Goal: Task Accomplishment & Management: Use online tool/utility

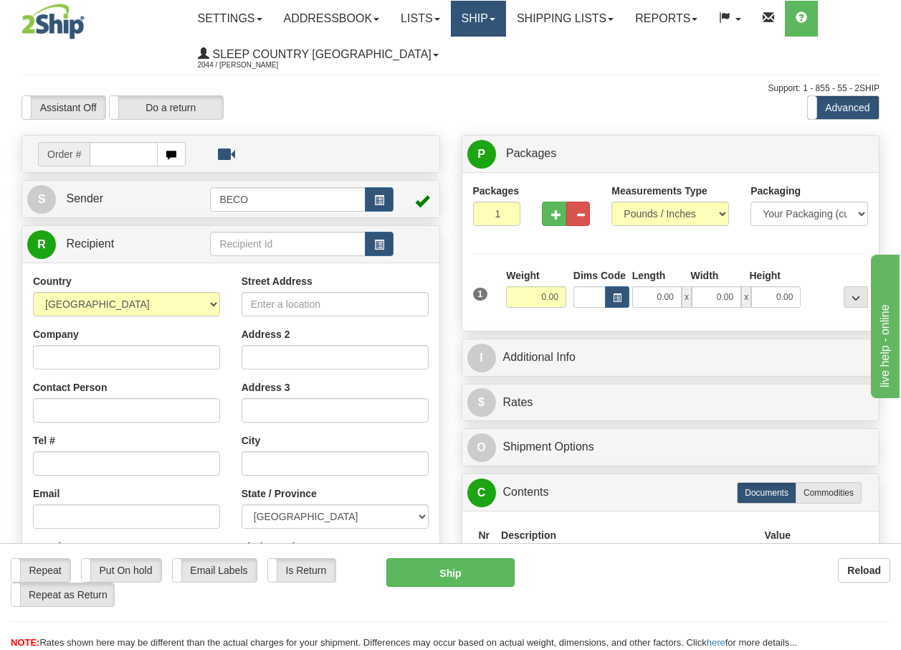
click at [500, 18] on link "Ship" at bounding box center [478, 19] width 55 height 36
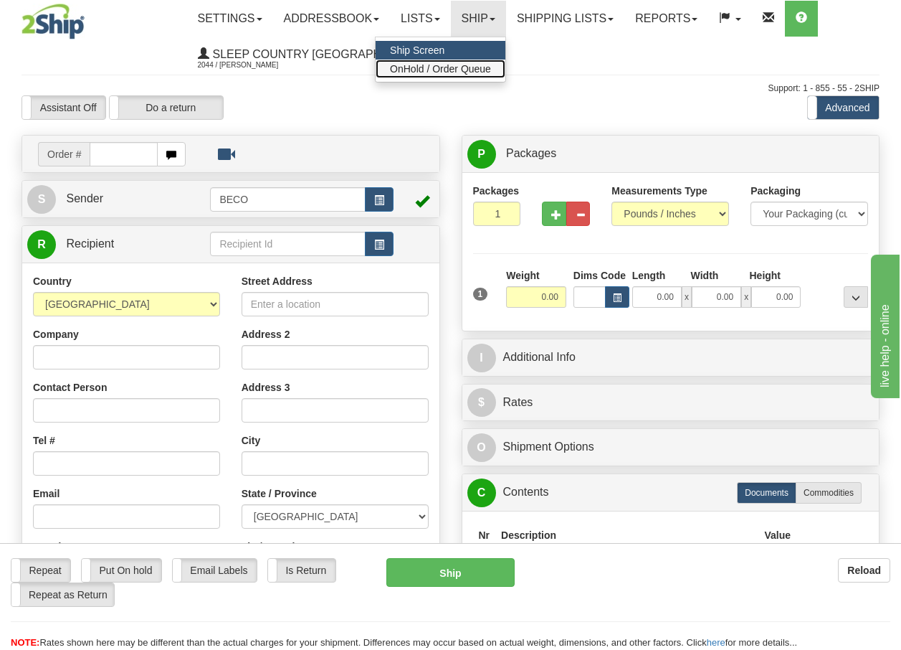
click at [478, 67] on span "OnHold / Order Queue" at bounding box center [440, 68] width 101 height 11
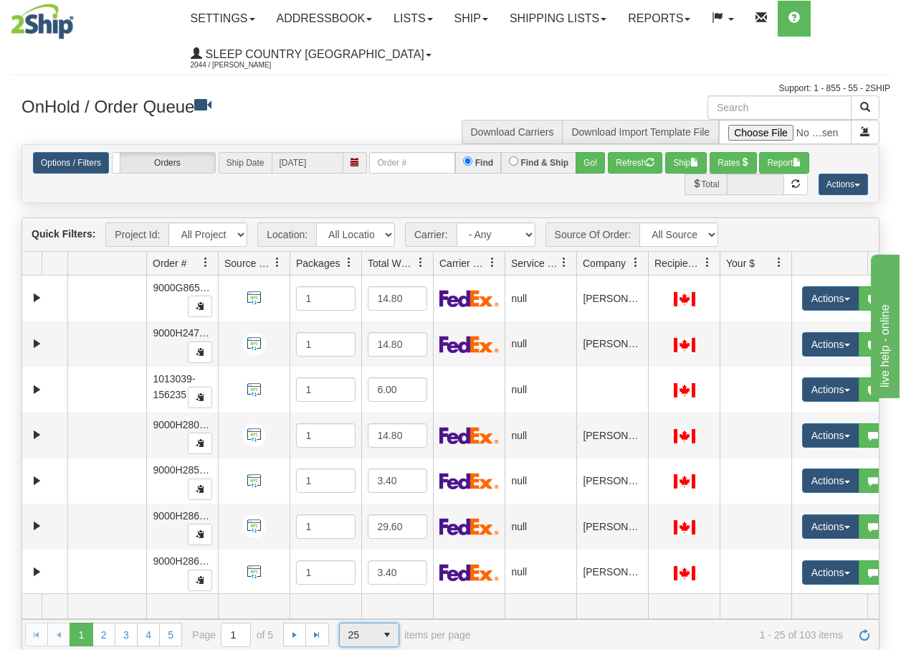
click at [384, 635] on span "select" at bounding box center [387, 634] width 23 height 23
click at [365, 612] on li "100" at bounding box center [368, 612] width 59 height 20
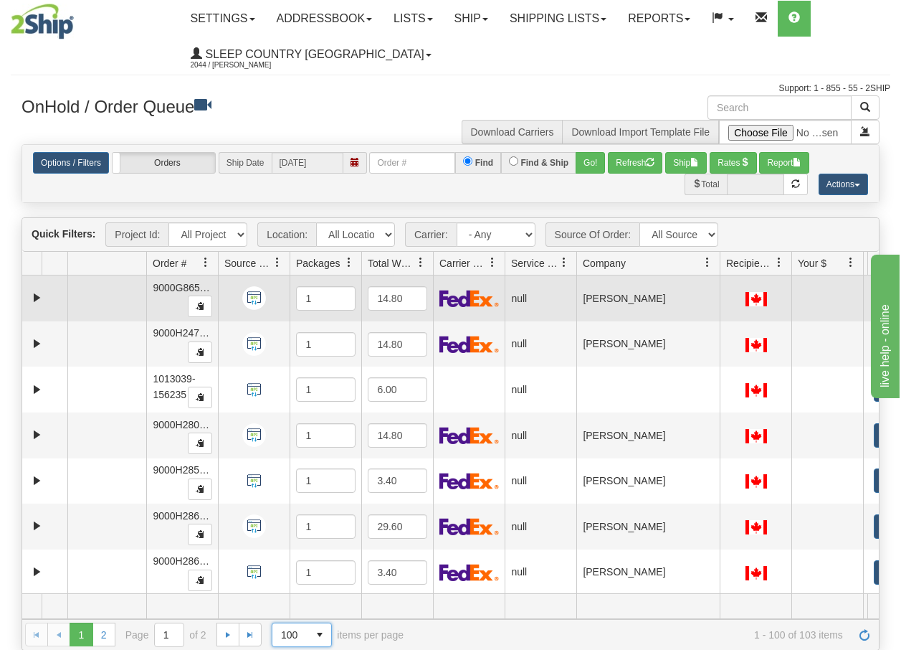
drag, startPoint x: 647, startPoint y: 267, endPoint x: 726, endPoint y: 278, distance: 79.6
click at [726, 278] on div "Quick Filters: Project Id: All Projects Location: All Locations BECO Carrier: -…" at bounding box center [451, 433] width 858 height 432
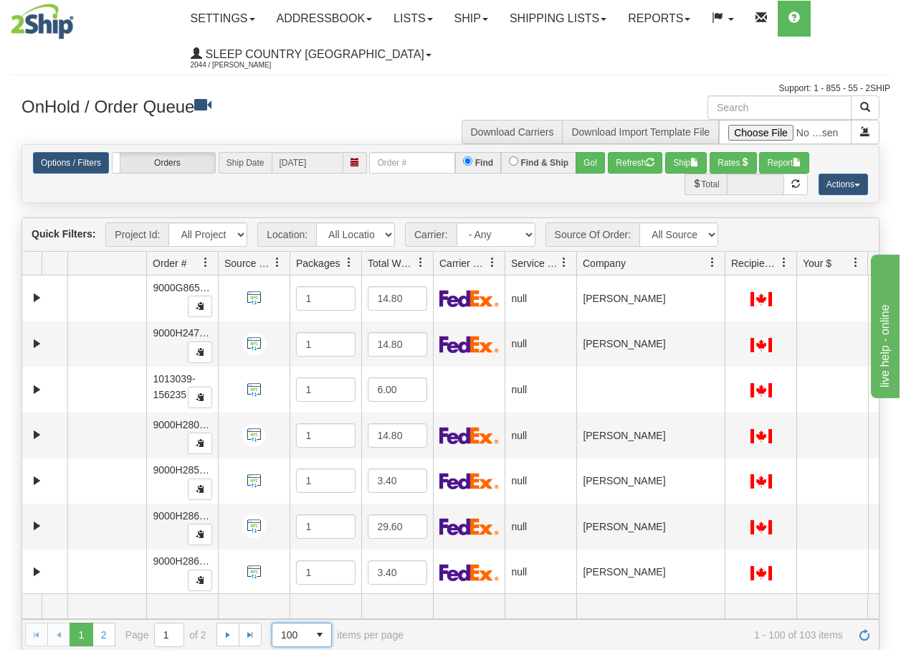
click at [827, 582] on div "29730898 BECO 86513260 0 9000G865194_BECO 1 14.80 null Shipping department Beco…" at bounding box center [450, 434] width 857 height 318
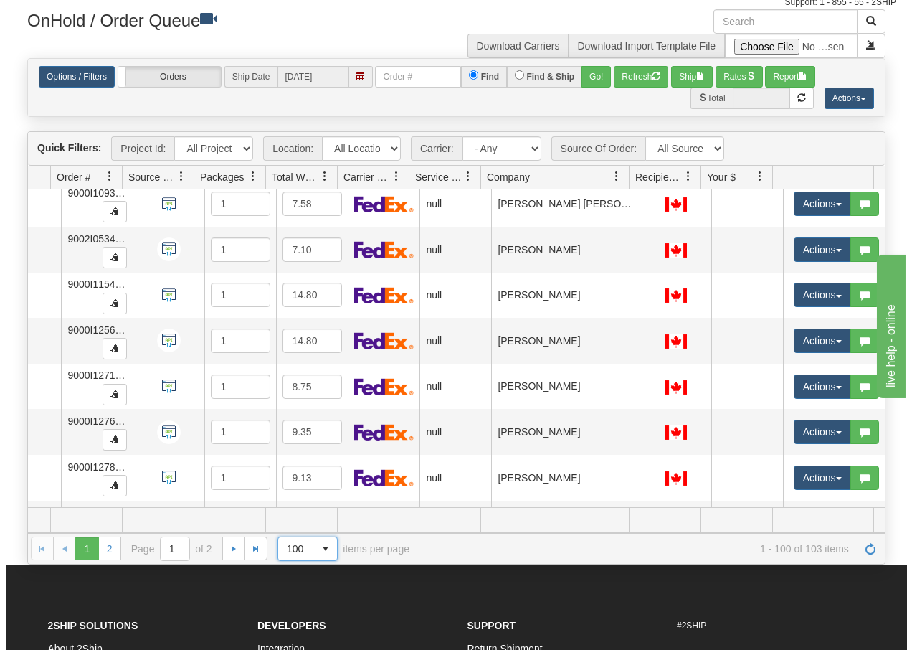
scroll to position [4253, 102]
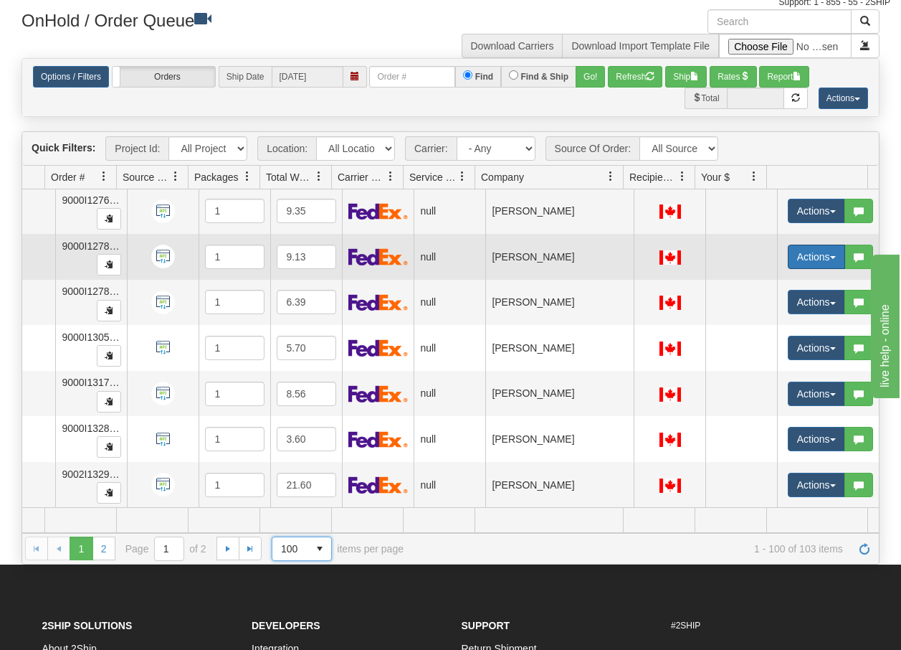
click at [822, 244] on button "Actions" at bounding box center [816, 256] width 57 height 24
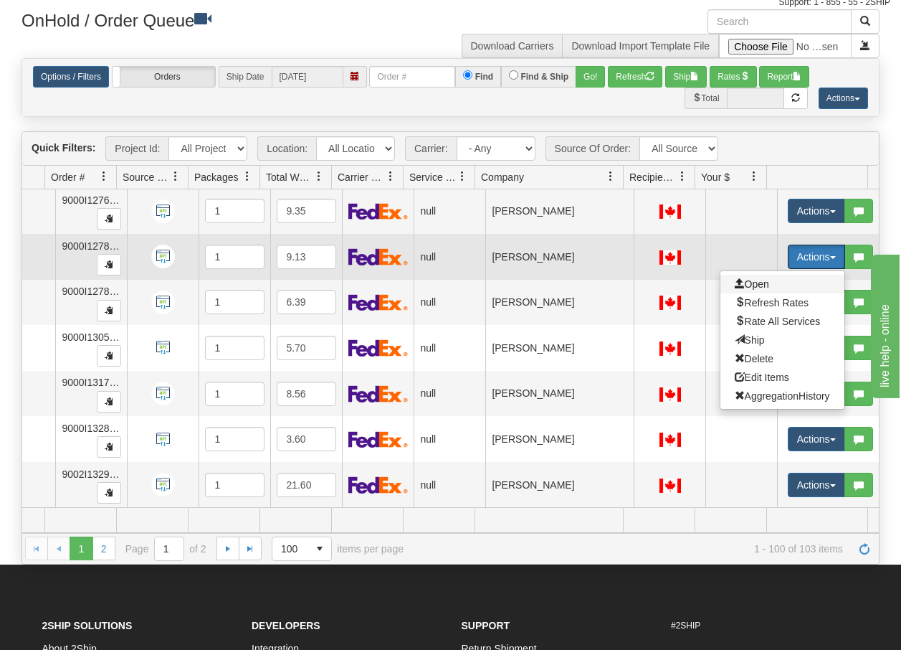
click at [743, 278] on span "Open" at bounding box center [752, 283] width 34 height 11
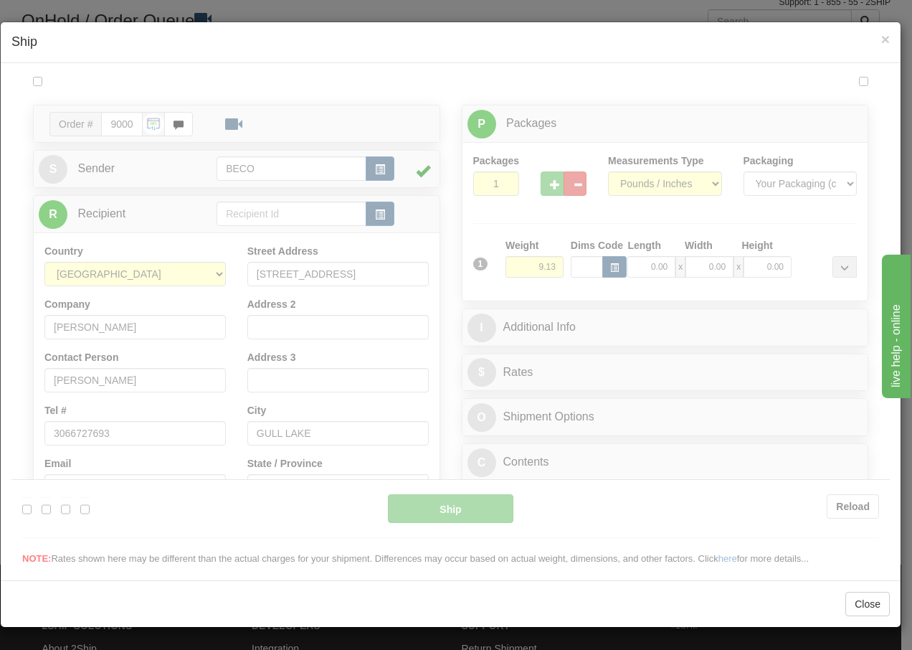
scroll to position [0, 0]
type input "13:45"
type input "16:00"
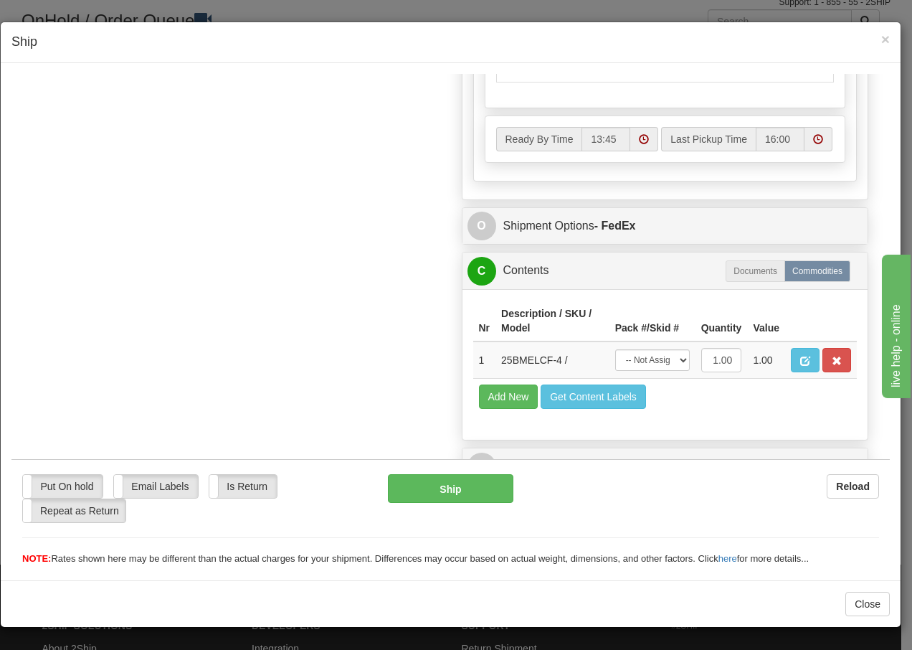
scroll to position [815, 0]
click at [887, 35] on span "×" at bounding box center [885, 39] width 9 height 16
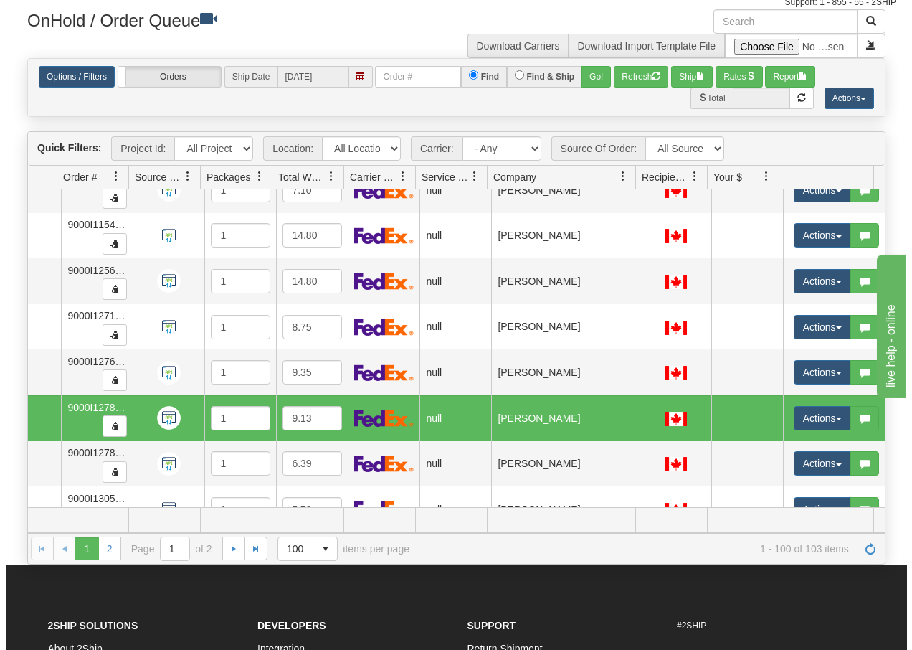
scroll to position [4052, 95]
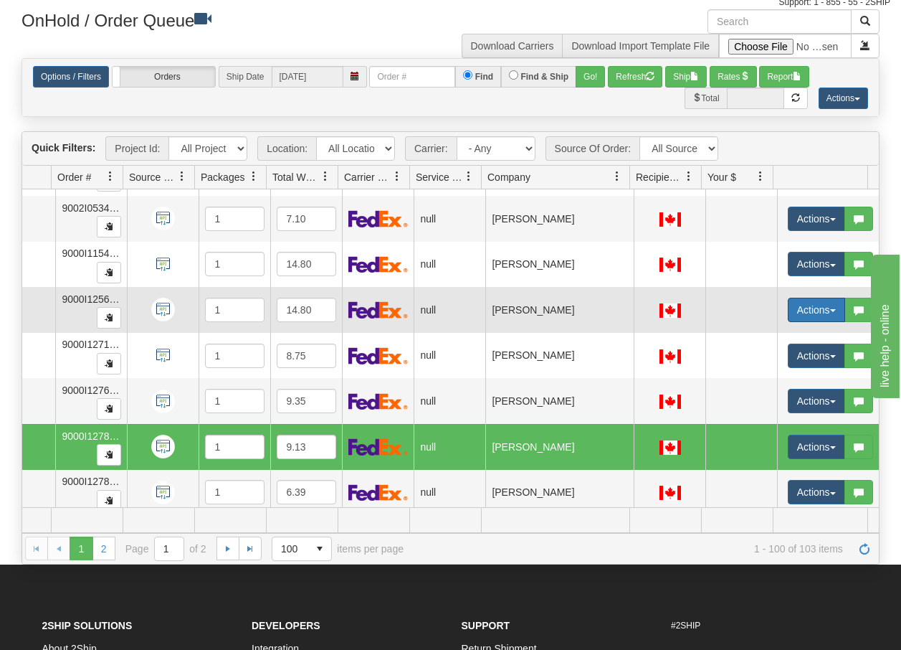
click at [827, 313] on button "Actions" at bounding box center [816, 310] width 57 height 24
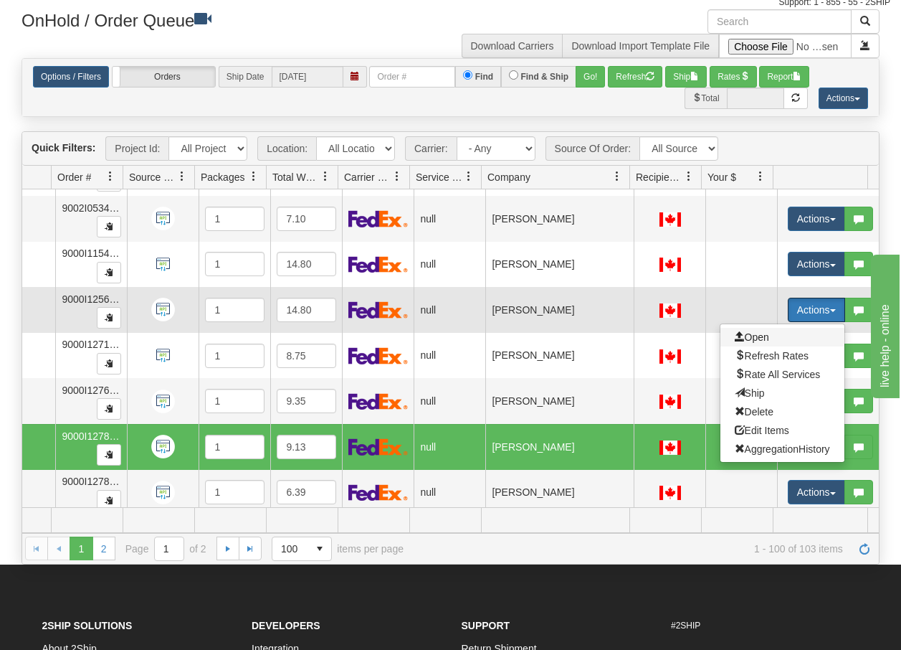
click at [751, 337] on span "Open" at bounding box center [752, 336] width 34 height 11
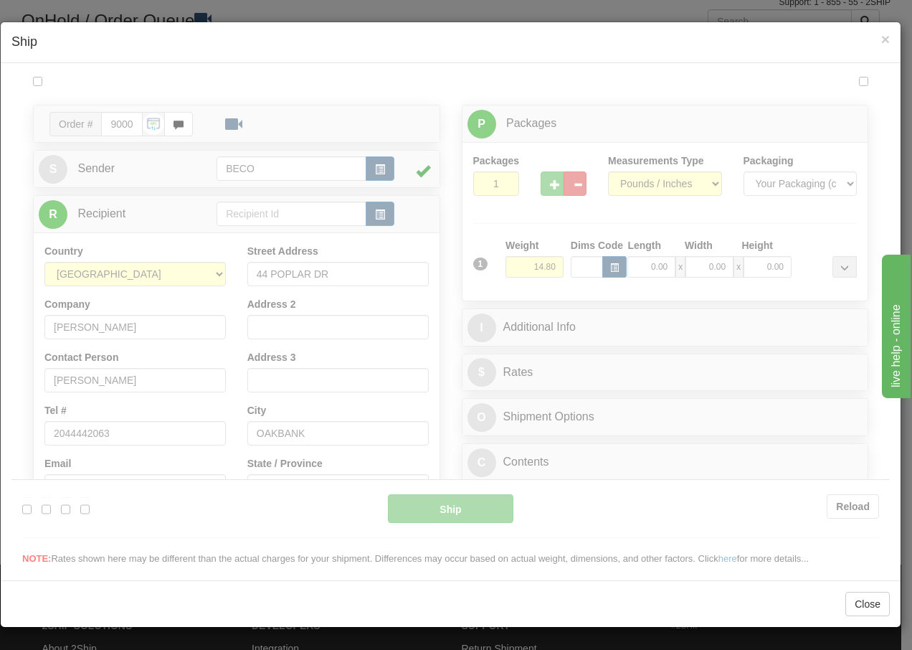
scroll to position [0, 0]
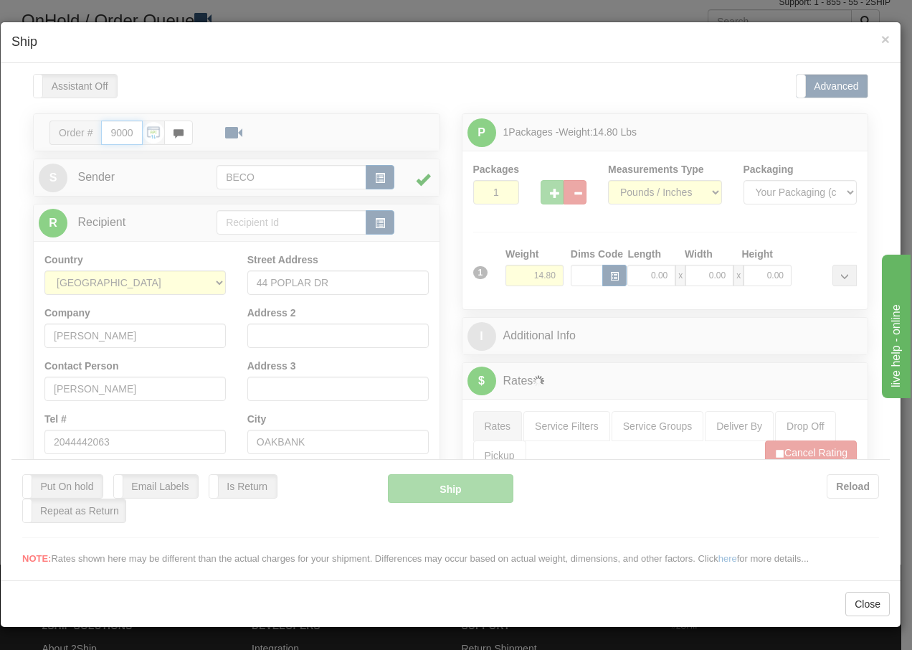
type input "13:48"
type input "16:00"
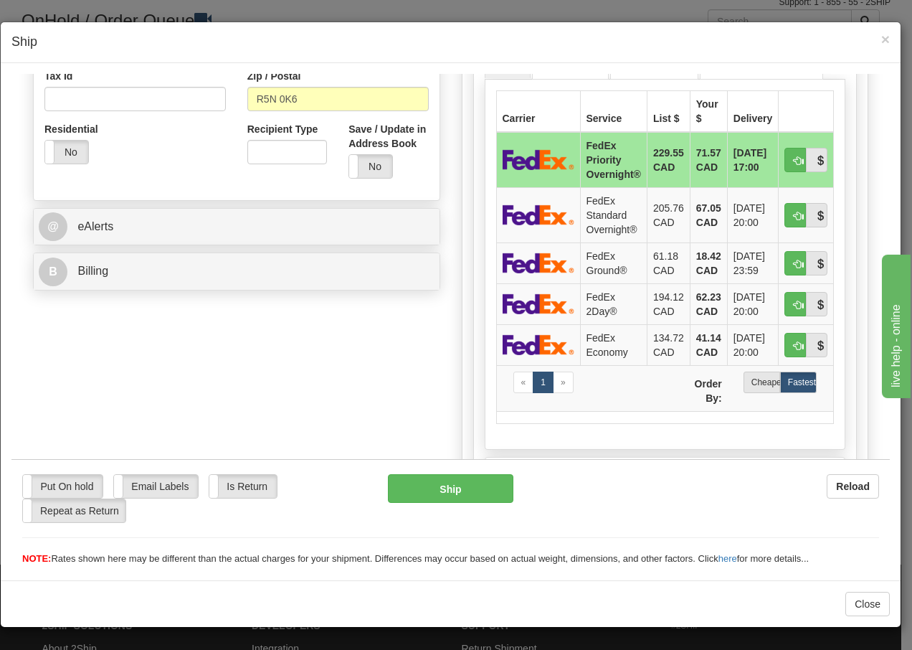
scroll to position [478, 0]
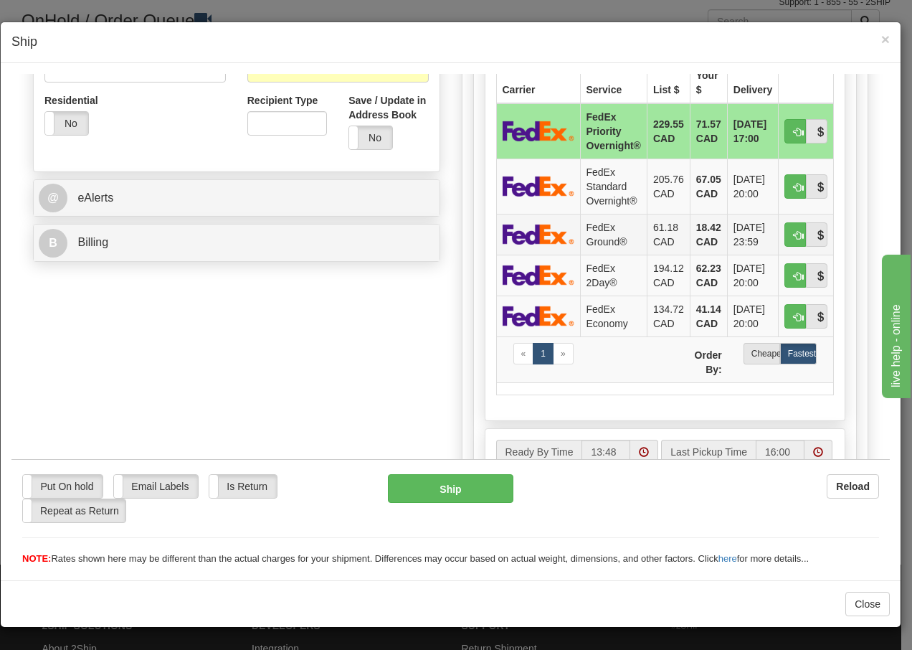
click at [601, 243] on td "FedEx Ground®" at bounding box center [613, 233] width 67 height 41
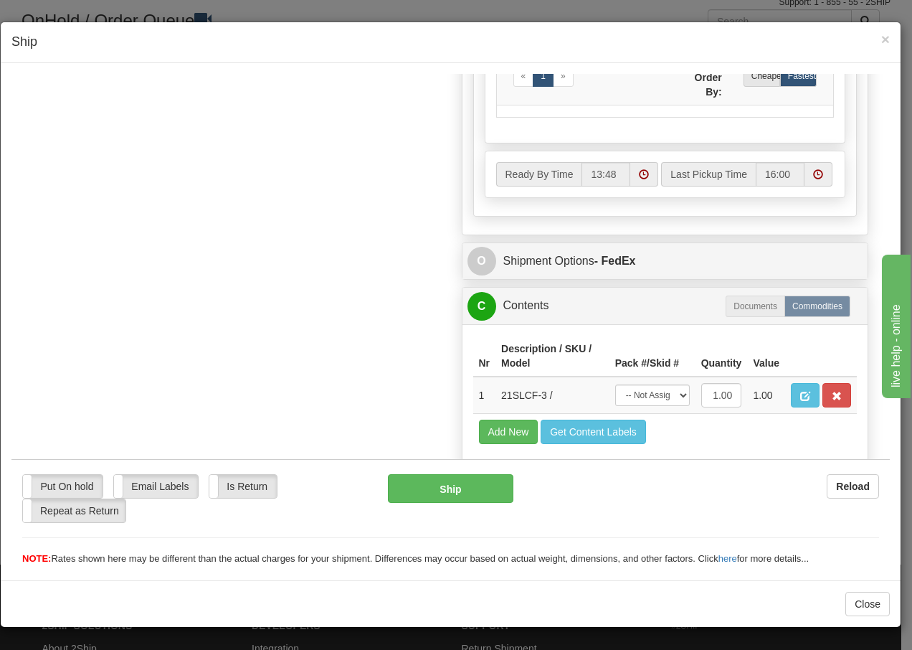
scroll to position [815, 0]
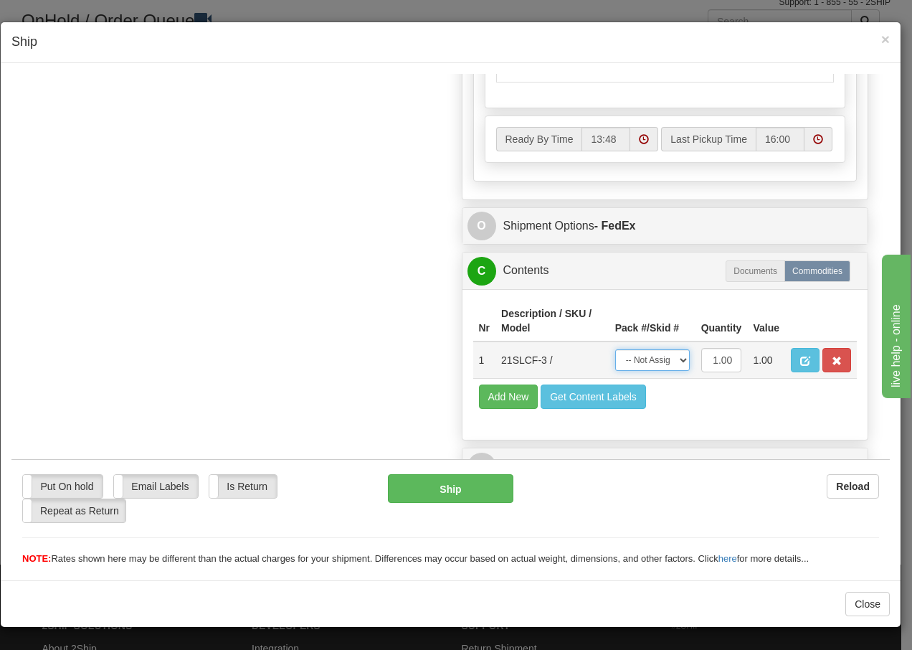
drag, startPoint x: 672, startPoint y: 356, endPoint x: 668, endPoint y: 364, distance: 8.0
click at [672, 356] on select "-- Not Assigned -- Package 1" at bounding box center [652, 359] width 75 height 22
select select "0"
click at [615, 348] on select "-- Not Assigned -- Package 1" at bounding box center [652, 359] width 75 height 22
click at [425, 491] on button "Ship" at bounding box center [450, 487] width 125 height 29
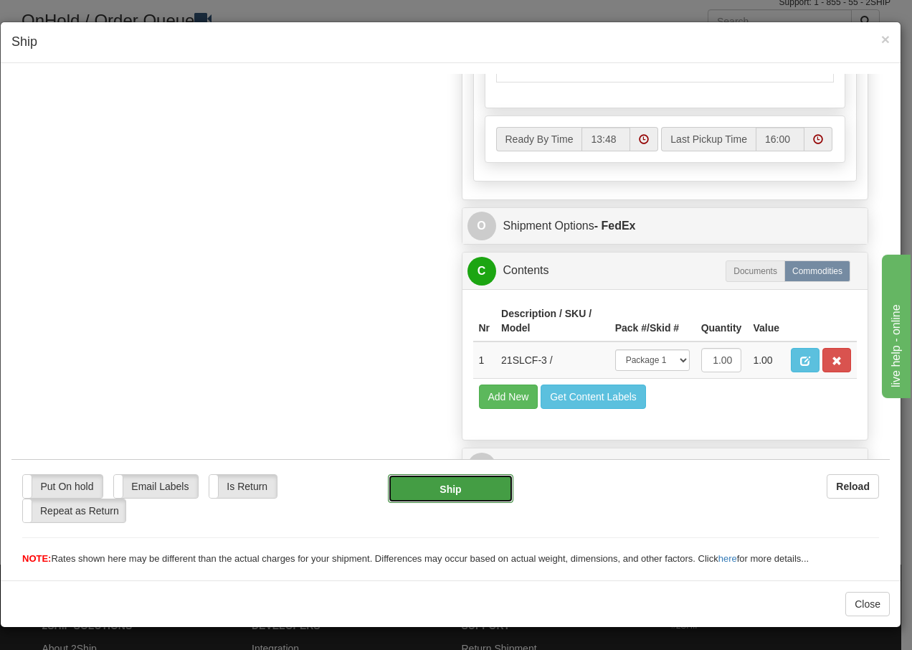
type input "92"
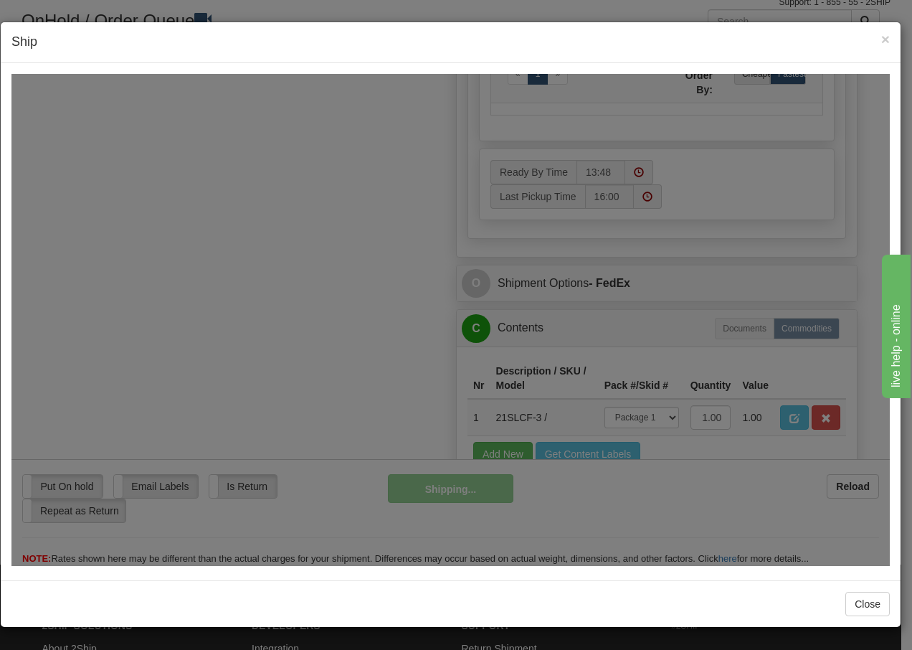
scroll to position [872, 0]
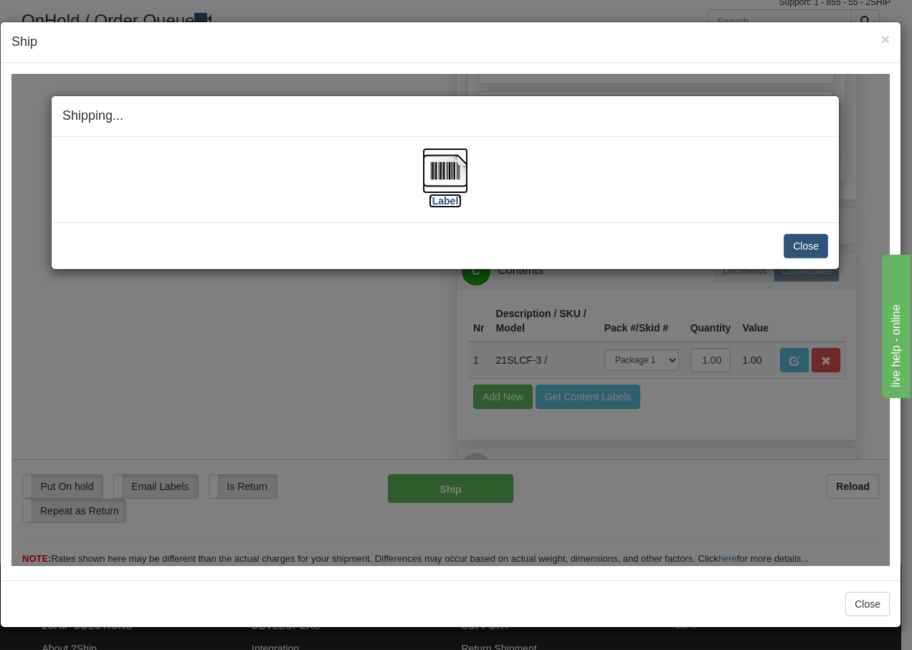
click at [450, 178] on img at bounding box center [445, 170] width 46 height 46
click at [807, 250] on button "Close" at bounding box center [806, 245] width 44 height 24
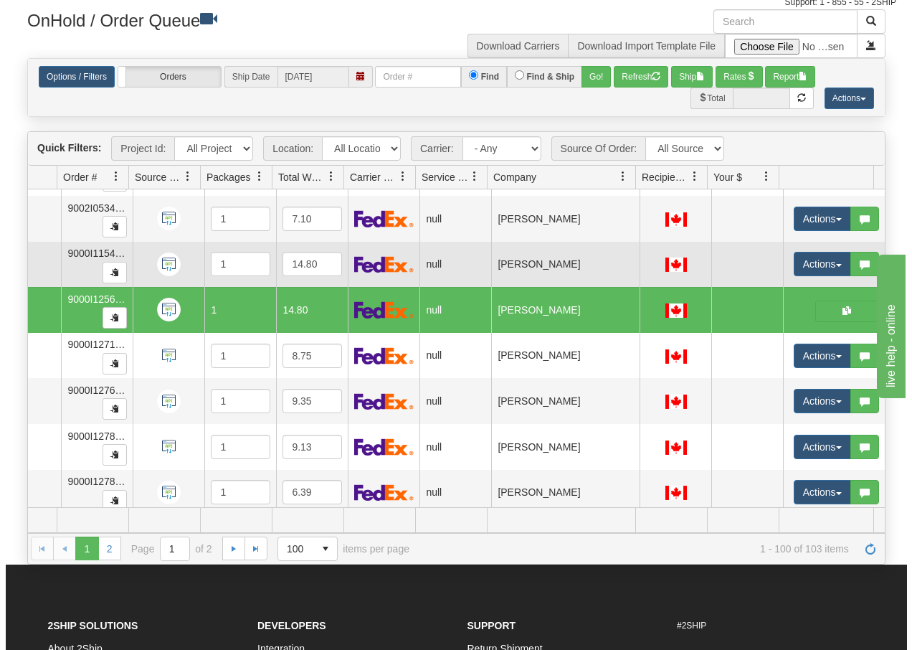
scroll to position [0, 91]
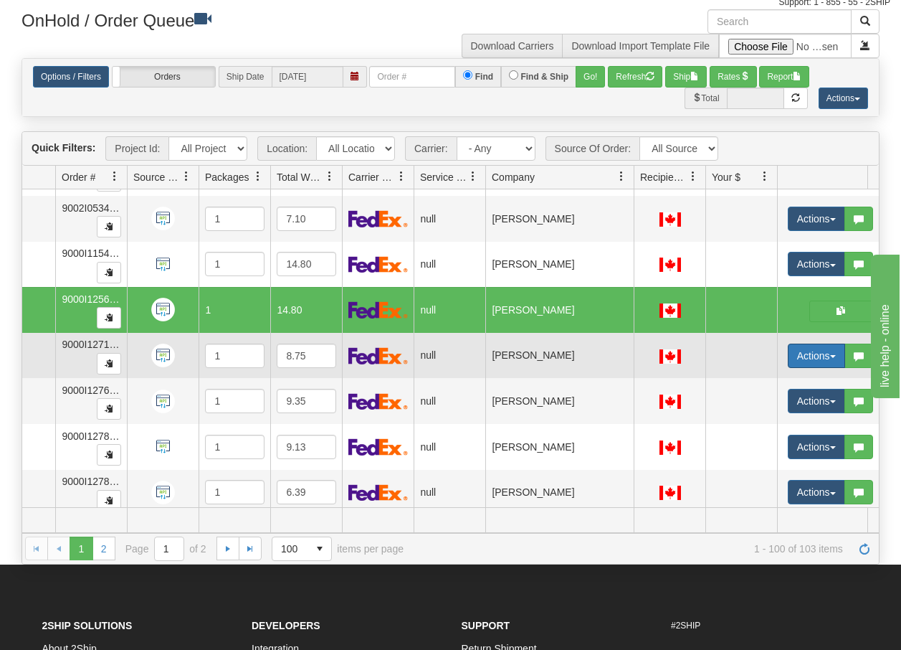
click at [834, 355] on span "button" at bounding box center [833, 356] width 6 height 3
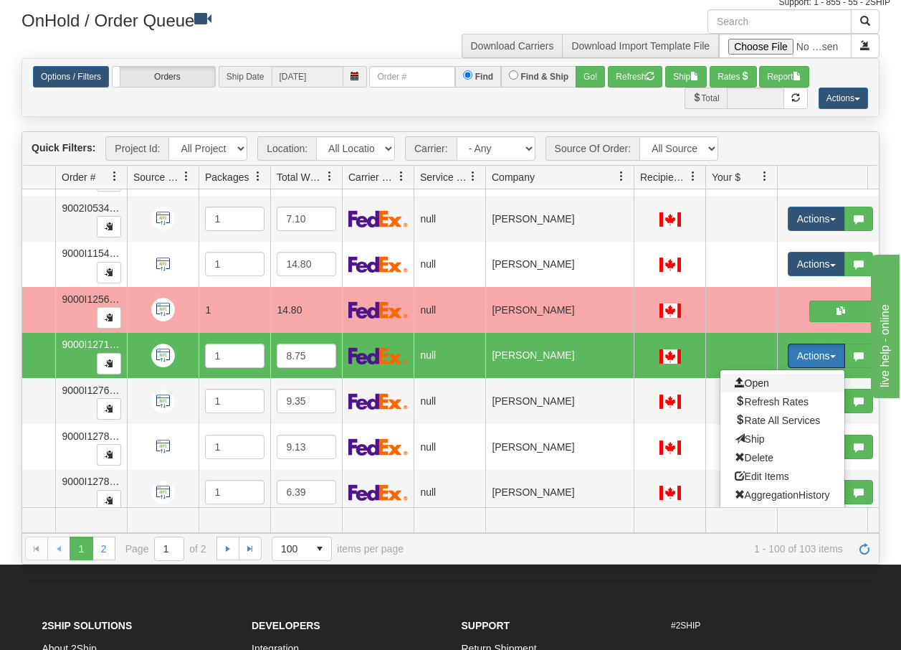
click at [759, 383] on span "Open" at bounding box center [752, 382] width 34 height 11
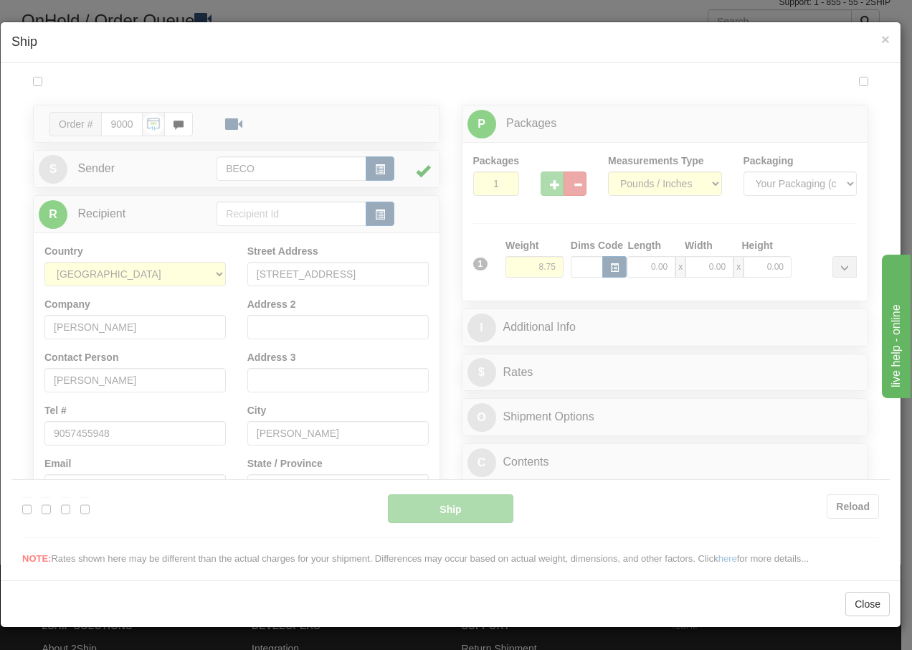
scroll to position [0, 0]
type input "13:48"
type input "16:00"
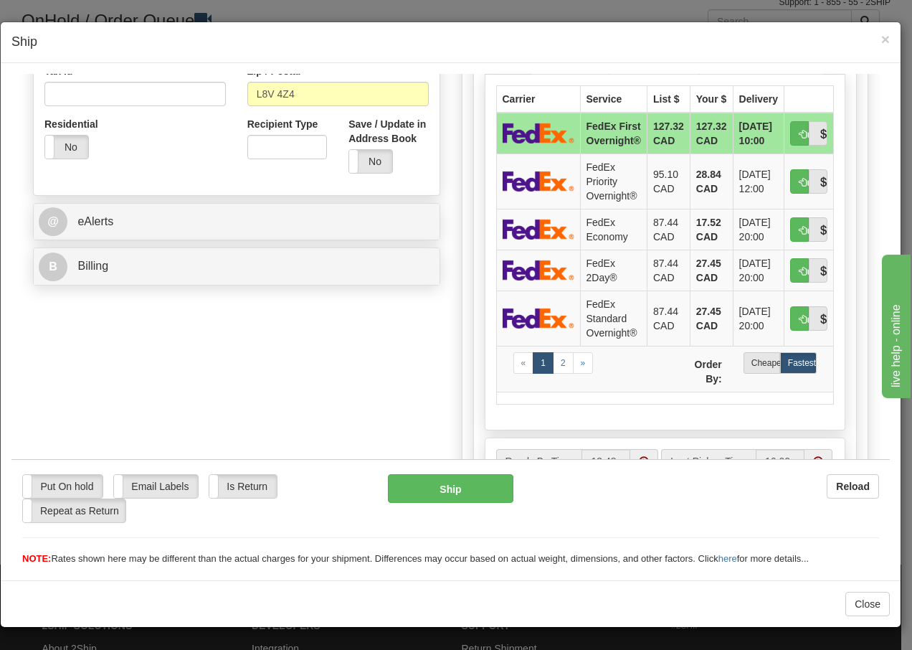
scroll to position [459, 0]
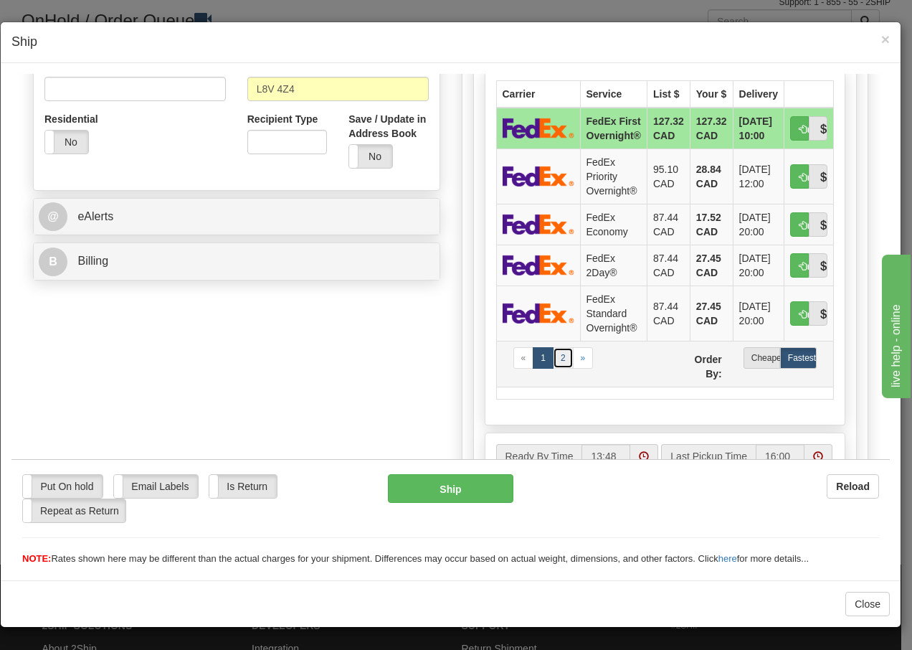
click at [556, 356] on link "2" at bounding box center [563, 357] width 21 height 22
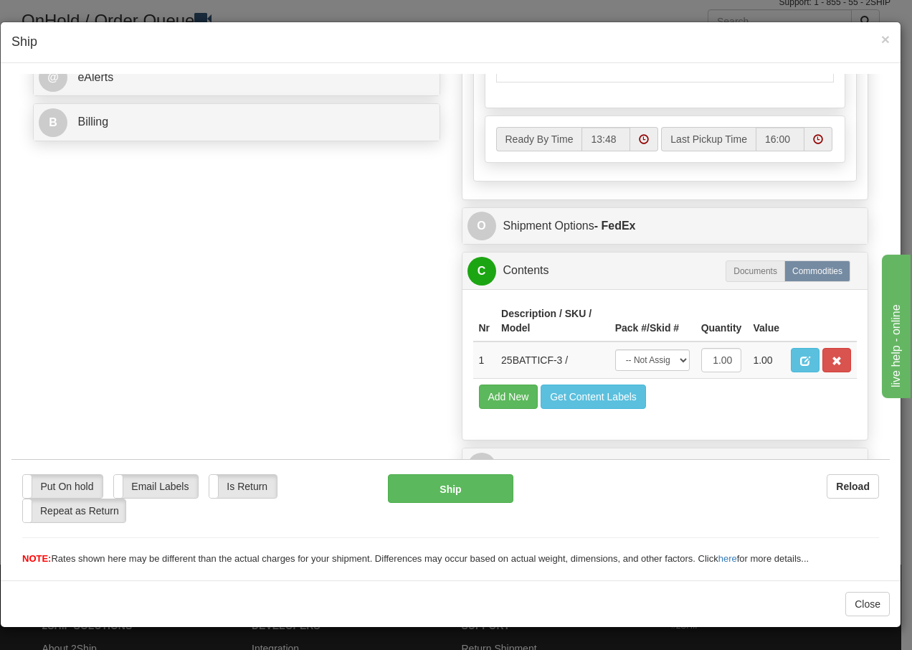
scroll to position [622, 0]
drag, startPoint x: 670, startPoint y: 363, endPoint x: 662, endPoint y: 371, distance: 12.2
click at [670, 363] on select "-- Not Assigned -- Package 1" at bounding box center [652, 359] width 75 height 22
select select "0"
click at [615, 348] on select "-- Not Assigned -- Package 1" at bounding box center [652, 359] width 75 height 22
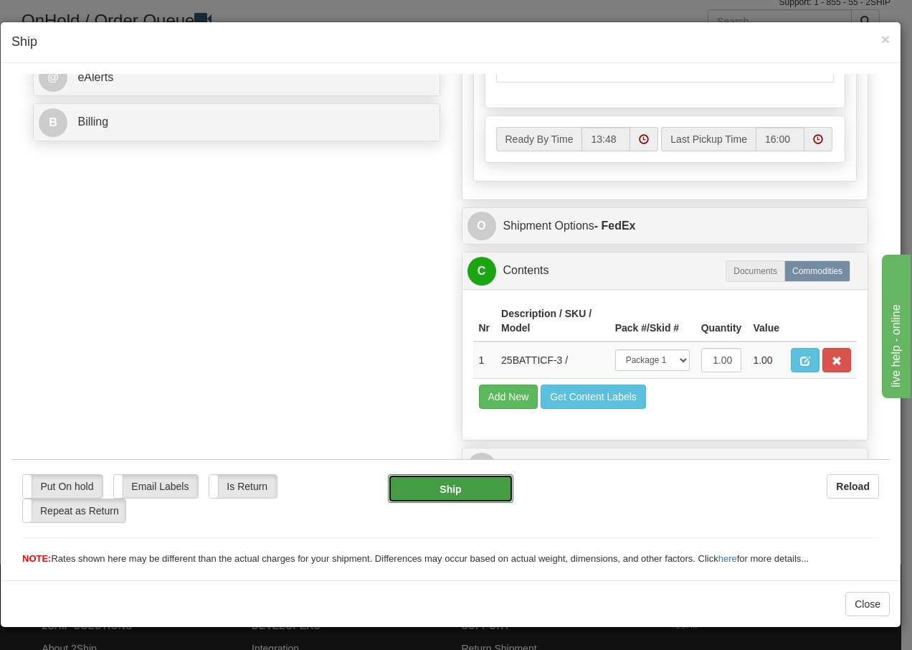
click at [409, 494] on button "Ship" at bounding box center [450, 487] width 125 height 29
type input "92"
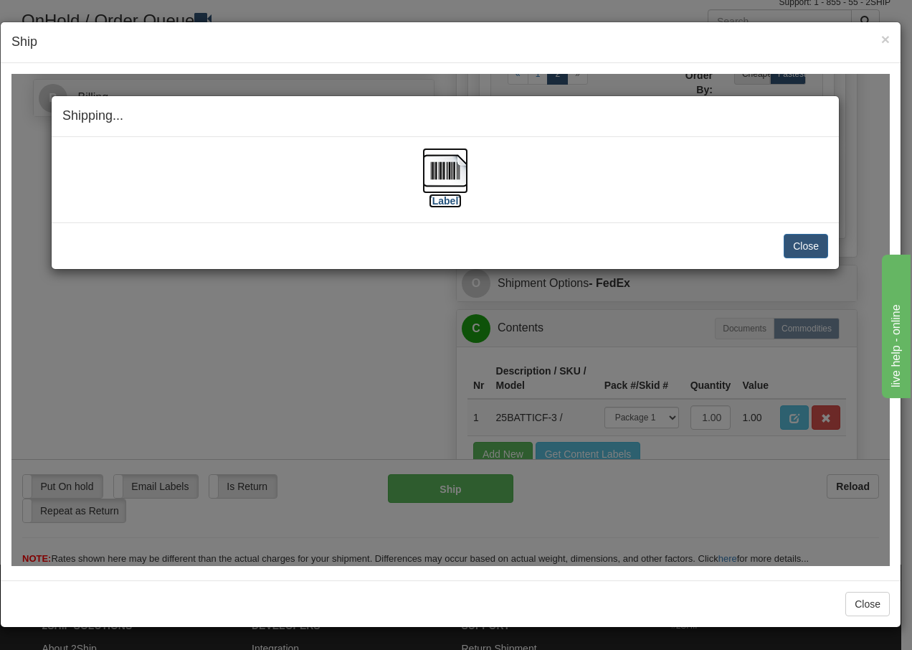
click at [436, 169] on img at bounding box center [445, 170] width 46 height 46
click at [797, 244] on button "Close" at bounding box center [806, 245] width 44 height 24
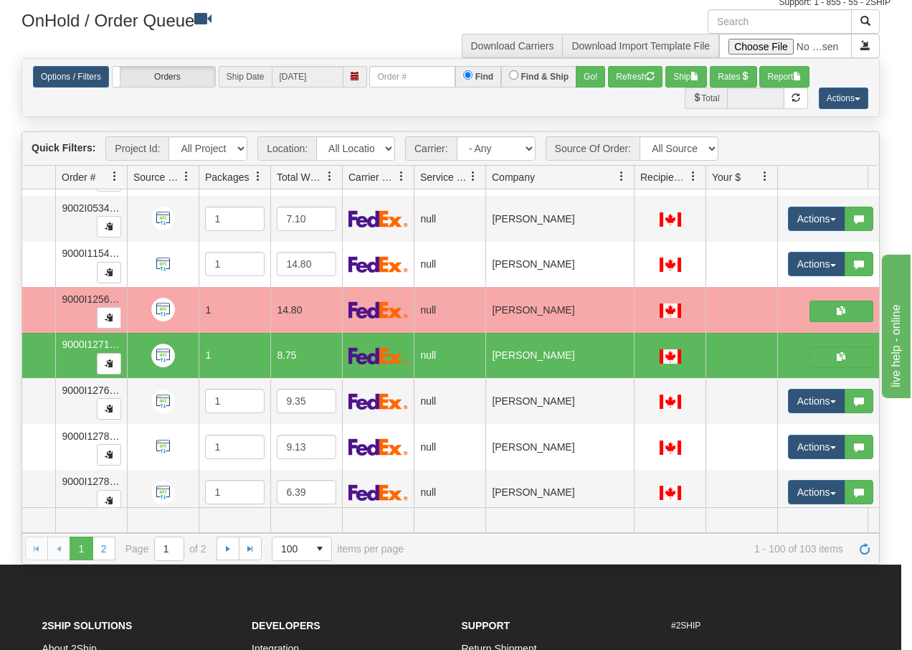
scroll to position [0, 0]
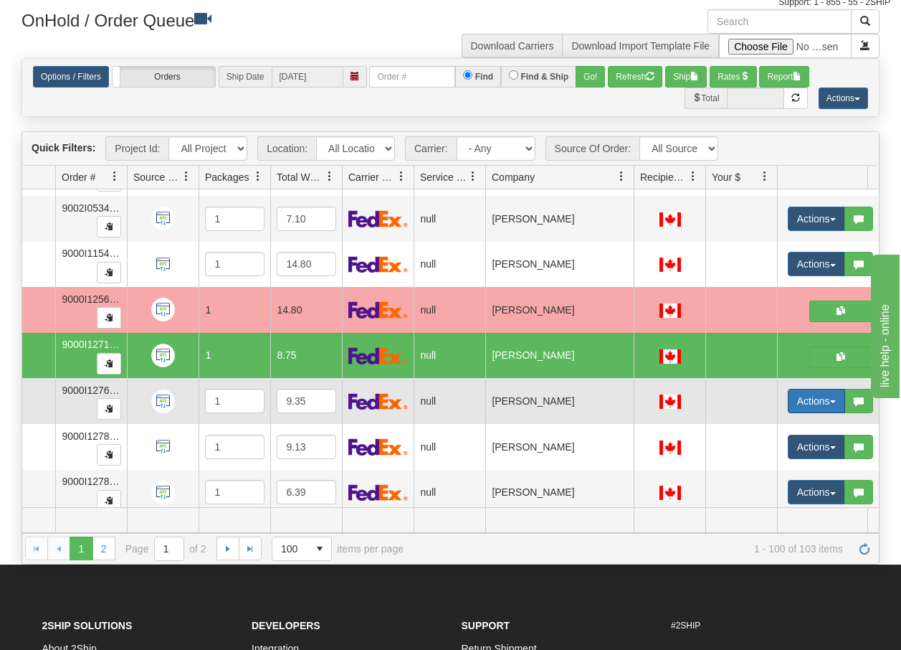
click at [839, 402] on button "Actions" at bounding box center [816, 401] width 57 height 24
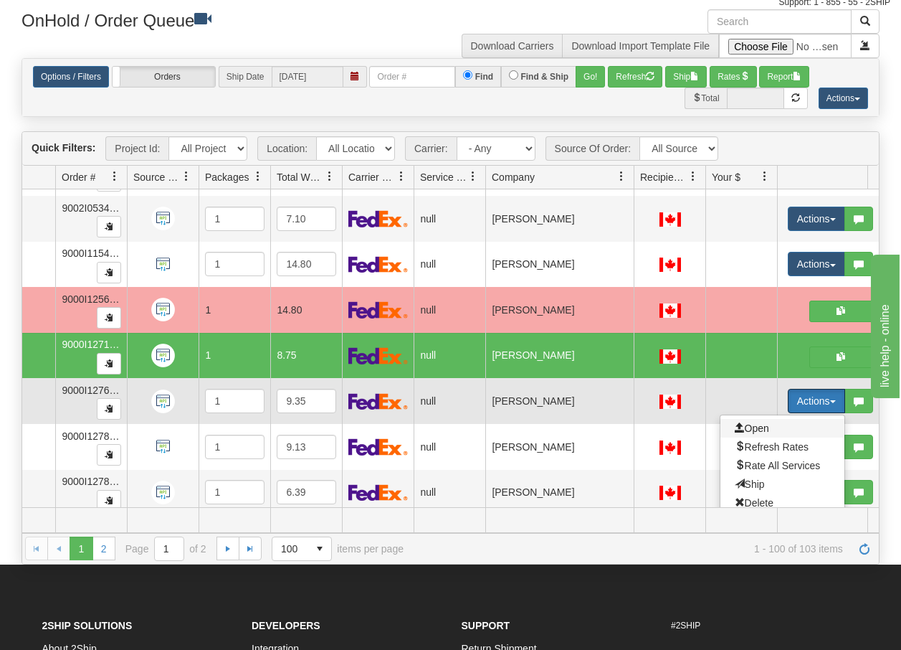
click at [753, 430] on span "Open" at bounding box center [752, 427] width 34 height 11
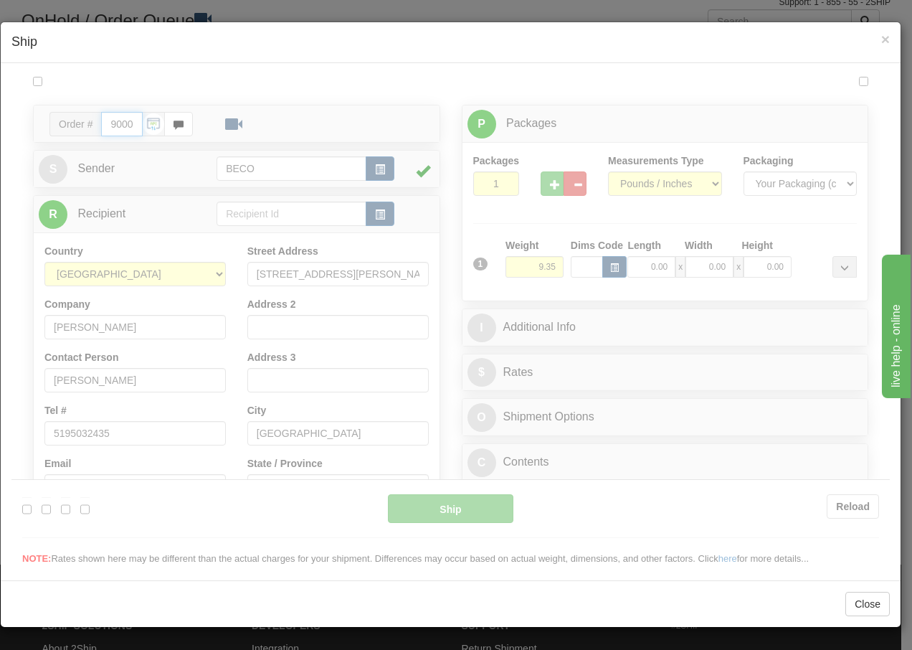
type input "13:49"
type input "16:00"
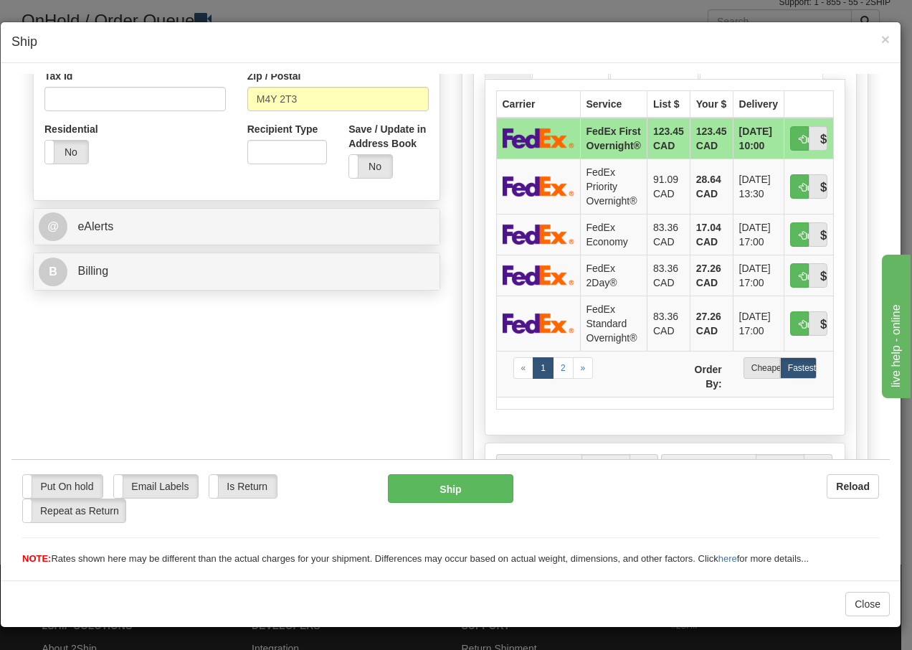
scroll to position [478, 0]
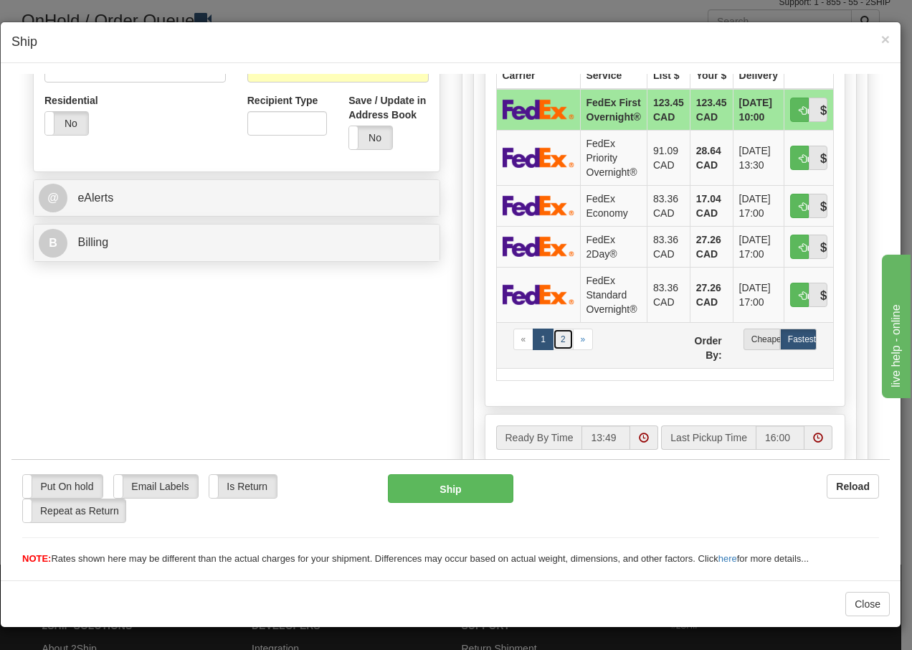
click at [556, 339] on link "2" at bounding box center [563, 339] width 21 height 22
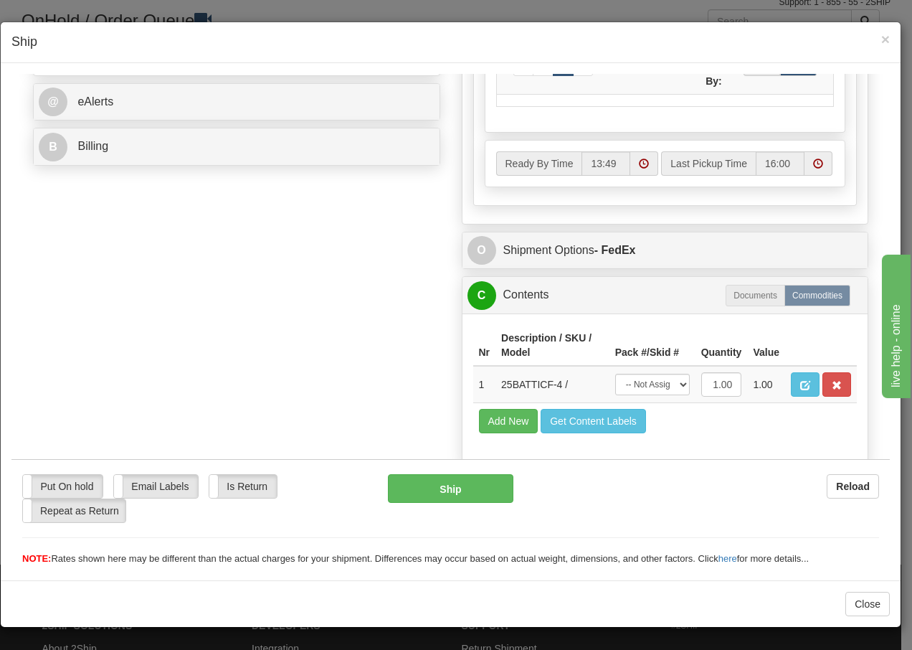
scroll to position [622, 0]
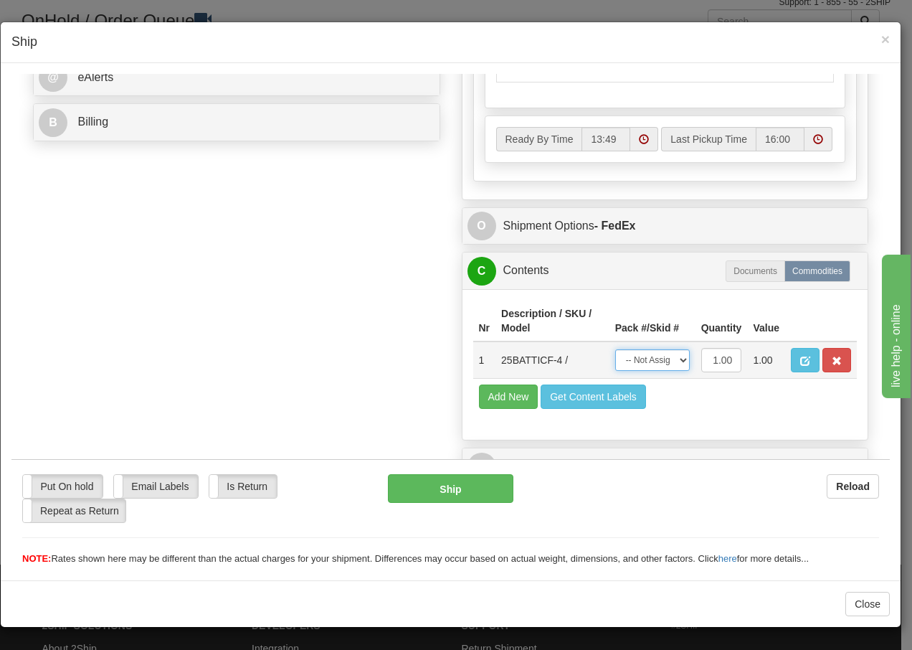
click at [658, 359] on select "-- Not Assigned -- Package 1" at bounding box center [652, 359] width 75 height 22
select select "0"
click at [615, 348] on select "-- Not Assigned -- Package 1" at bounding box center [652, 359] width 75 height 22
click at [447, 490] on button "Ship" at bounding box center [450, 487] width 125 height 29
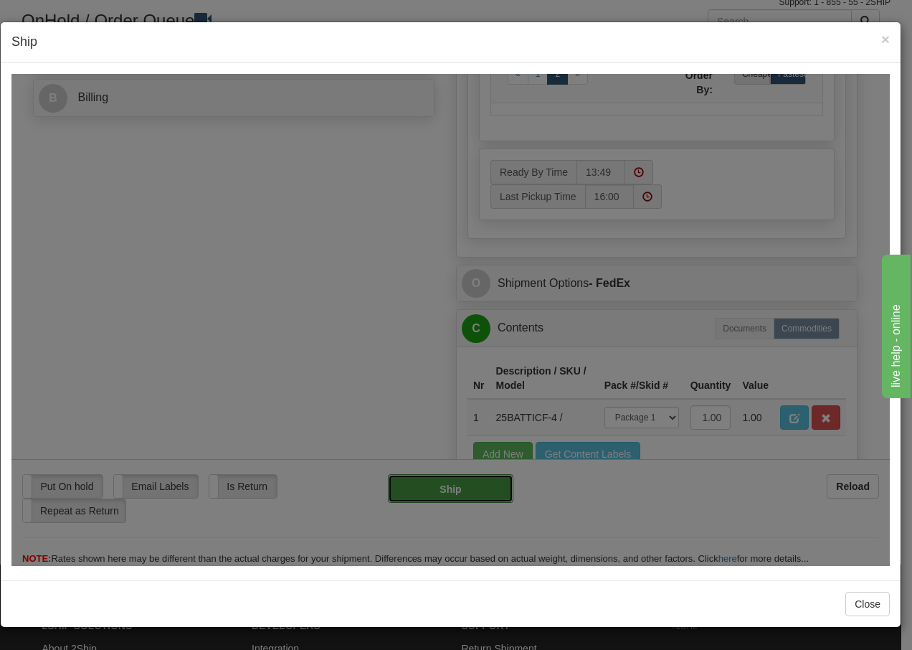
type input "92"
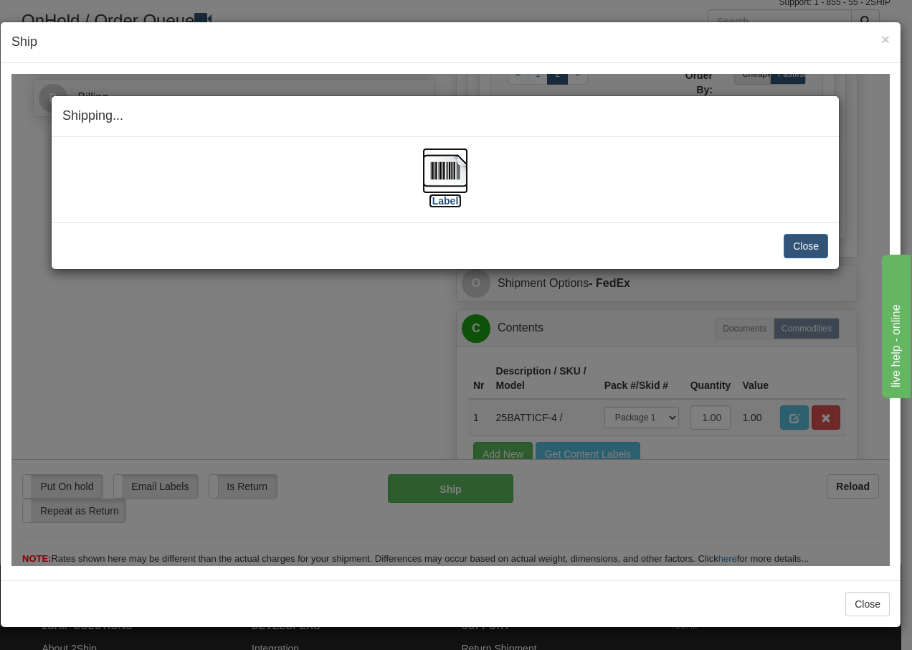
click at [448, 178] on img at bounding box center [445, 170] width 46 height 46
click at [807, 250] on button "Close" at bounding box center [806, 245] width 44 height 24
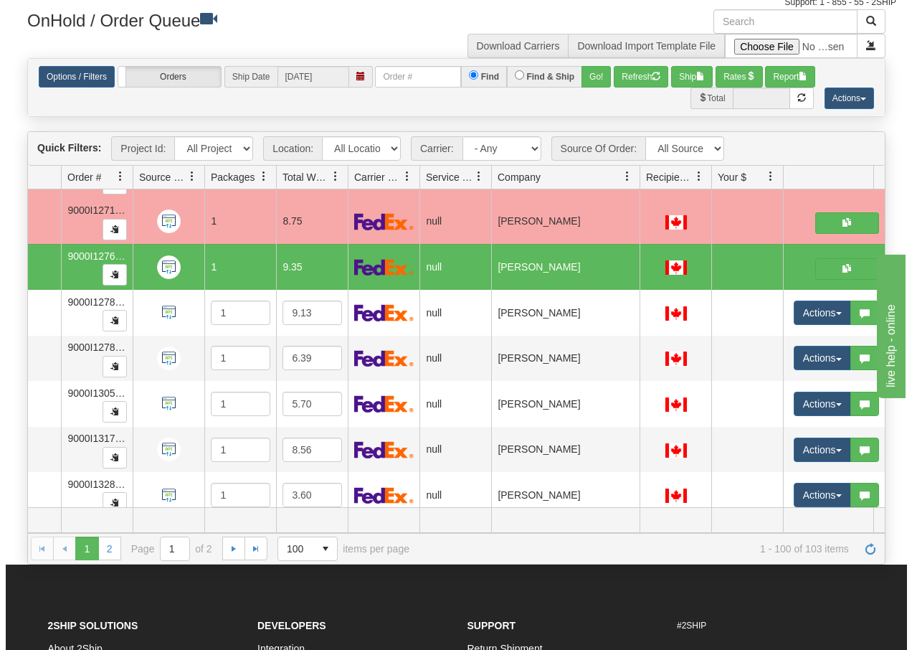
scroll to position [4253, 91]
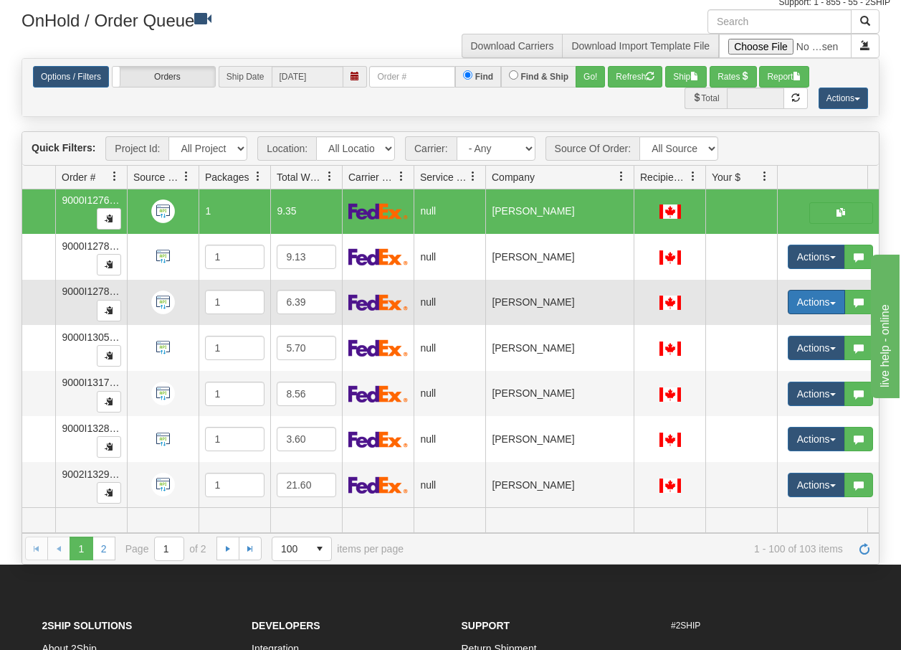
click at [835, 302] on span "button" at bounding box center [833, 303] width 6 height 3
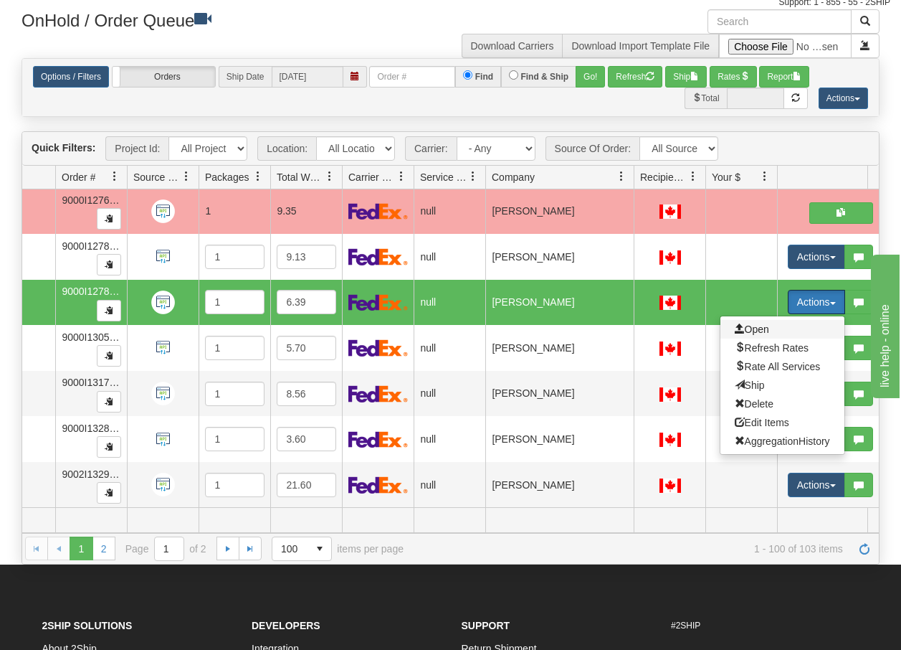
click at [751, 323] on span "Open" at bounding box center [752, 328] width 34 height 11
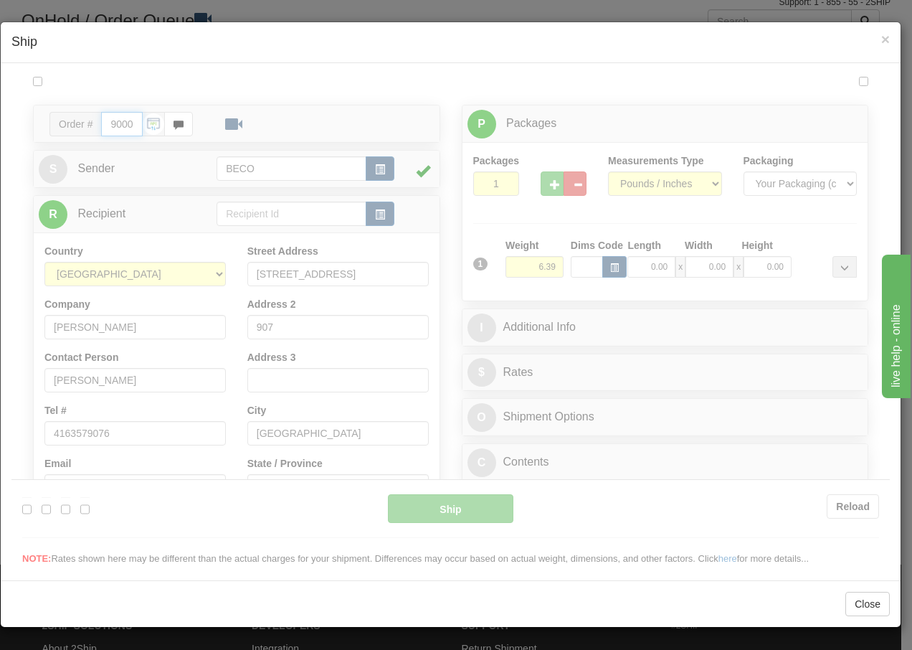
scroll to position [0, 0]
type input "13:50"
type input "16:00"
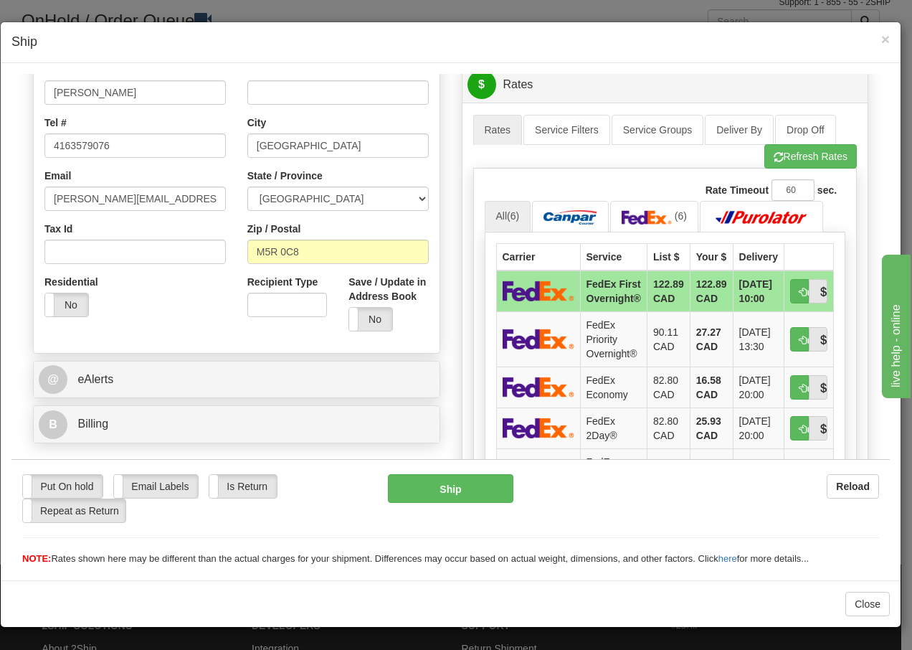
scroll to position [430, 0]
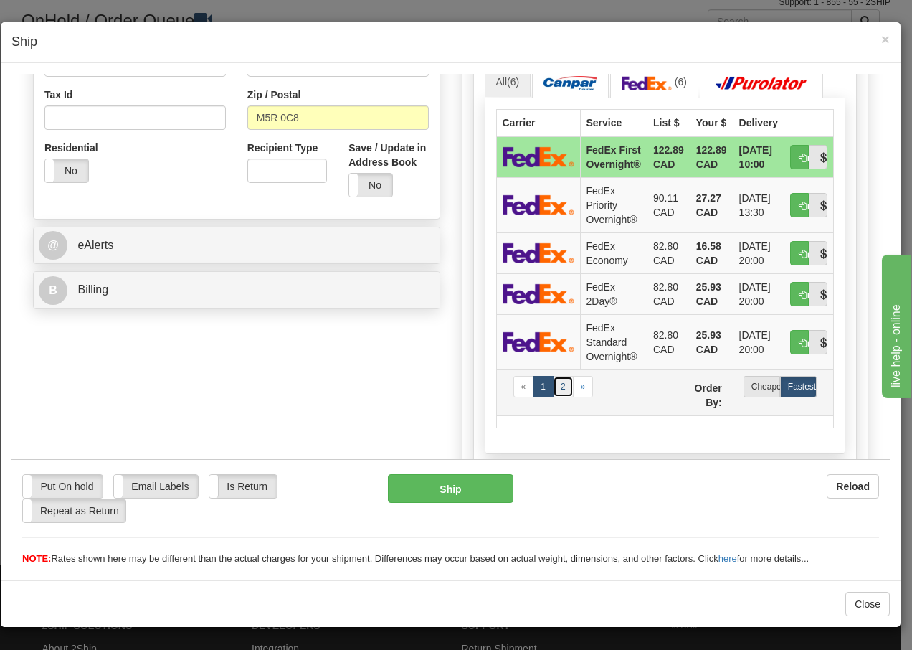
click at [559, 386] on link "2" at bounding box center [563, 386] width 21 height 22
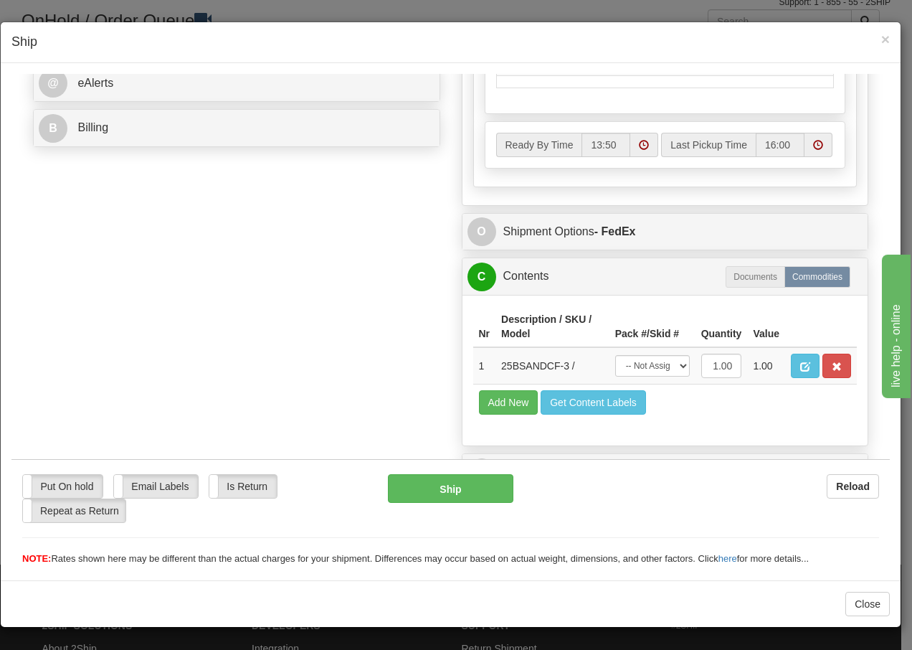
scroll to position [622, 0]
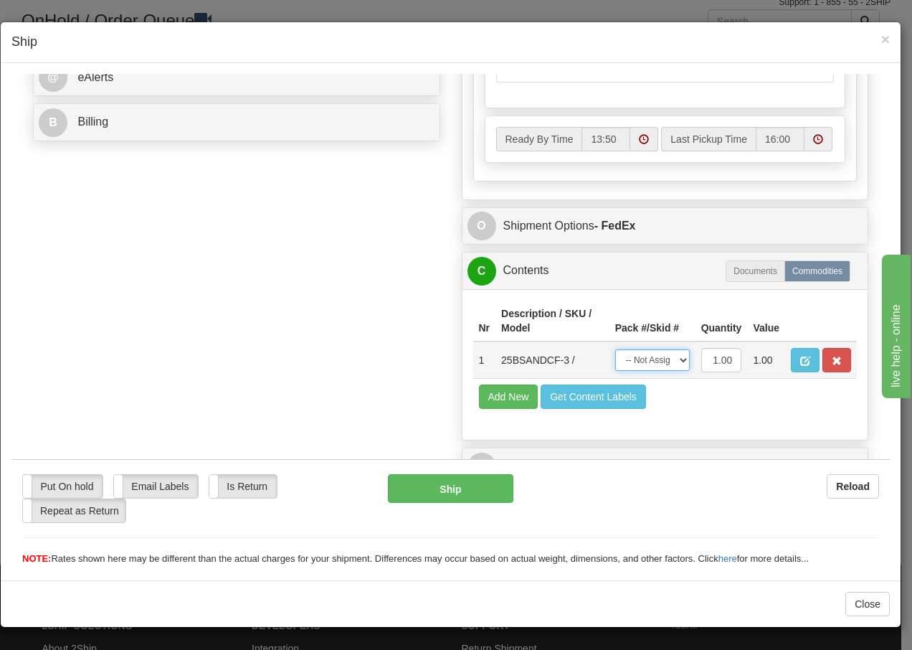
click at [665, 358] on select "-- Not Assigned -- Package 1" at bounding box center [652, 359] width 75 height 22
select select "0"
click at [615, 348] on select "-- Not Assigned -- Package 1" at bounding box center [652, 359] width 75 height 22
click at [424, 490] on button "Ship" at bounding box center [450, 487] width 125 height 29
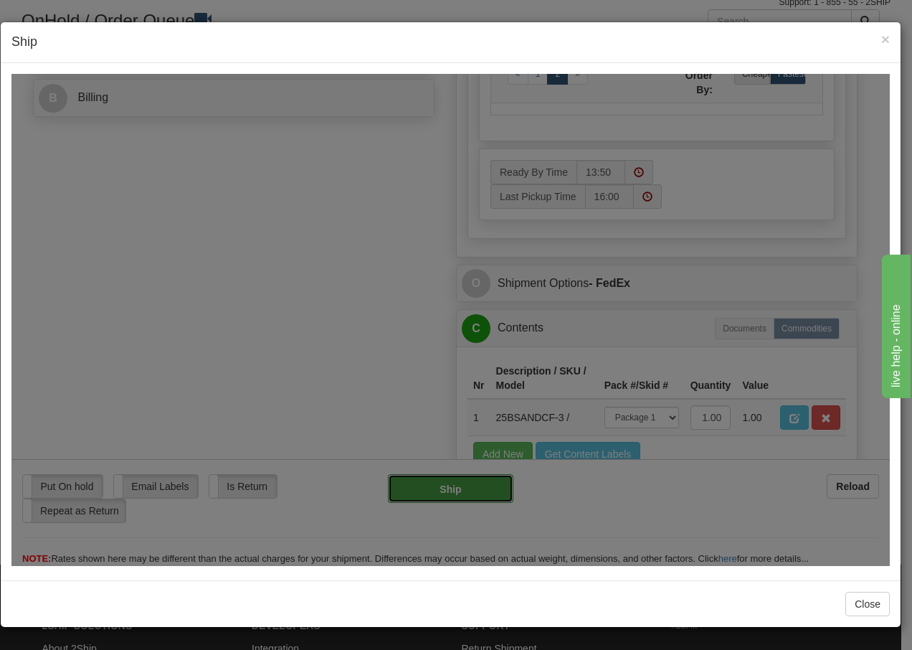
type input "92"
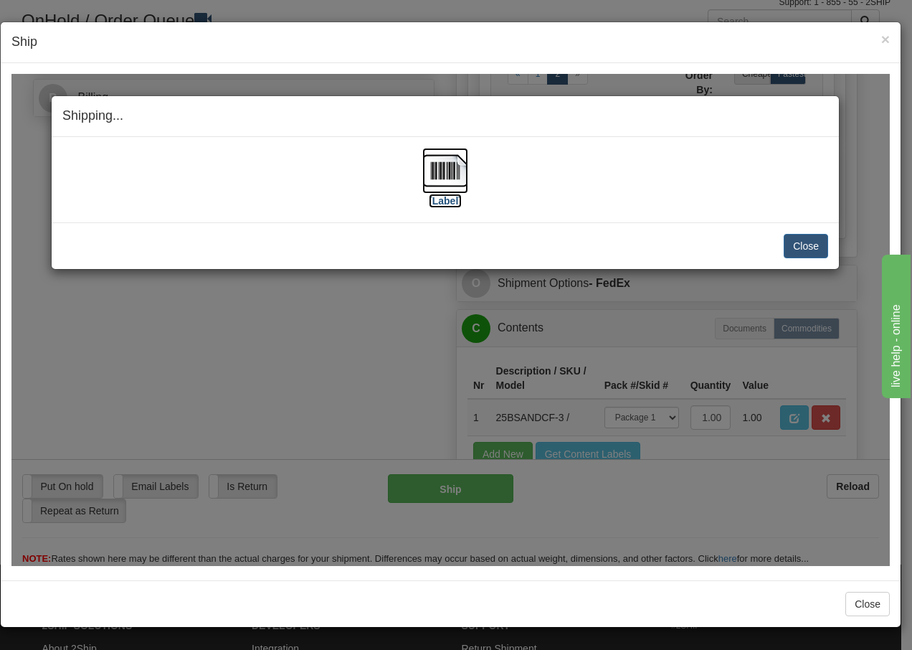
click at [445, 172] on img at bounding box center [445, 170] width 46 height 46
click at [809, 241] on button "Close" at bounding box center [806, 245] width 44 height 24
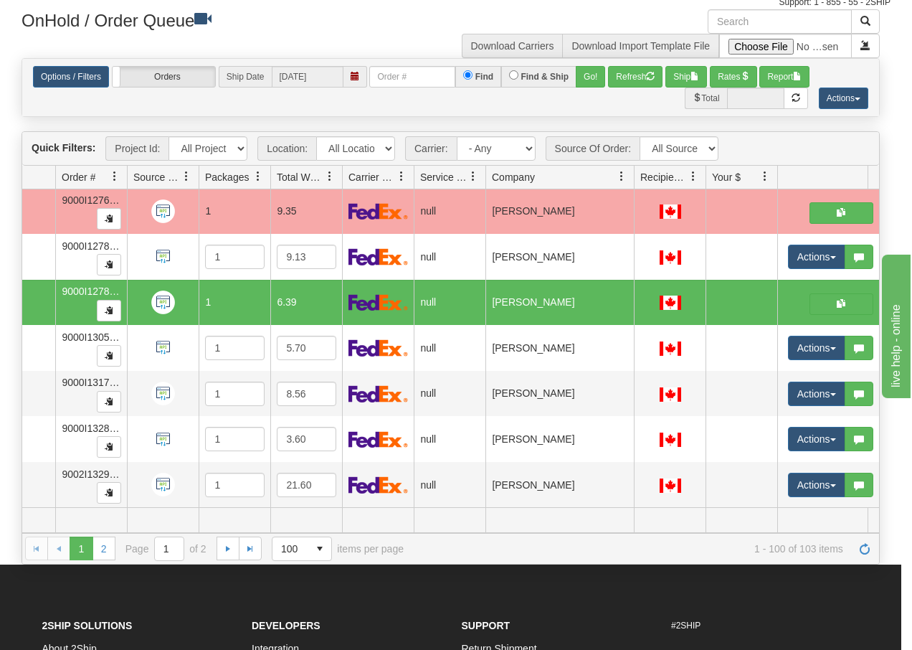
scroll to position [0, 0]
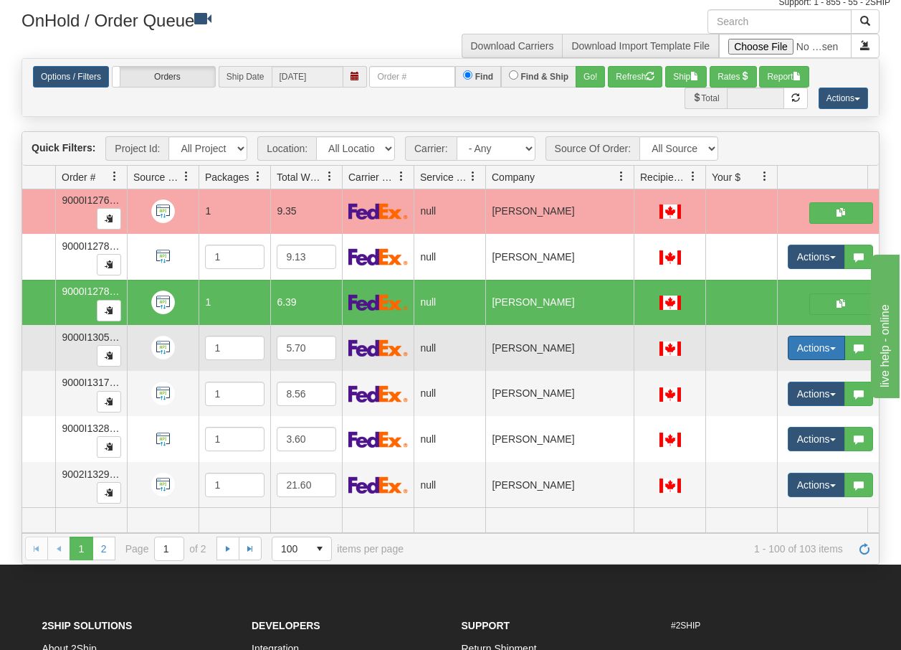
click at [840, 336] on button "Actions" at bounding box center [816, 348] width 57 height 24
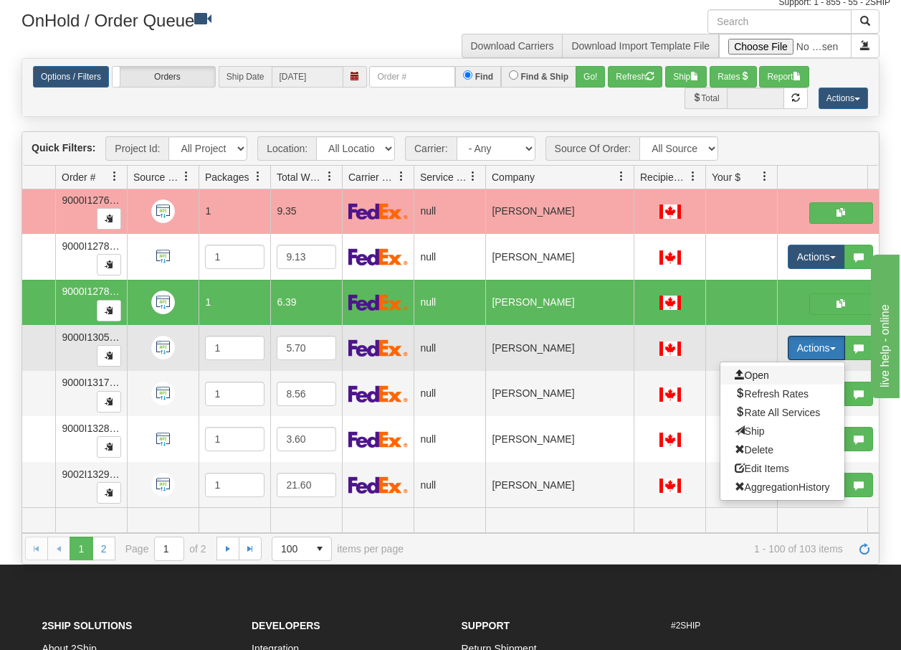
click at [767, 369] on span "Open" at bounding box center [752, 374] width 34 height 11
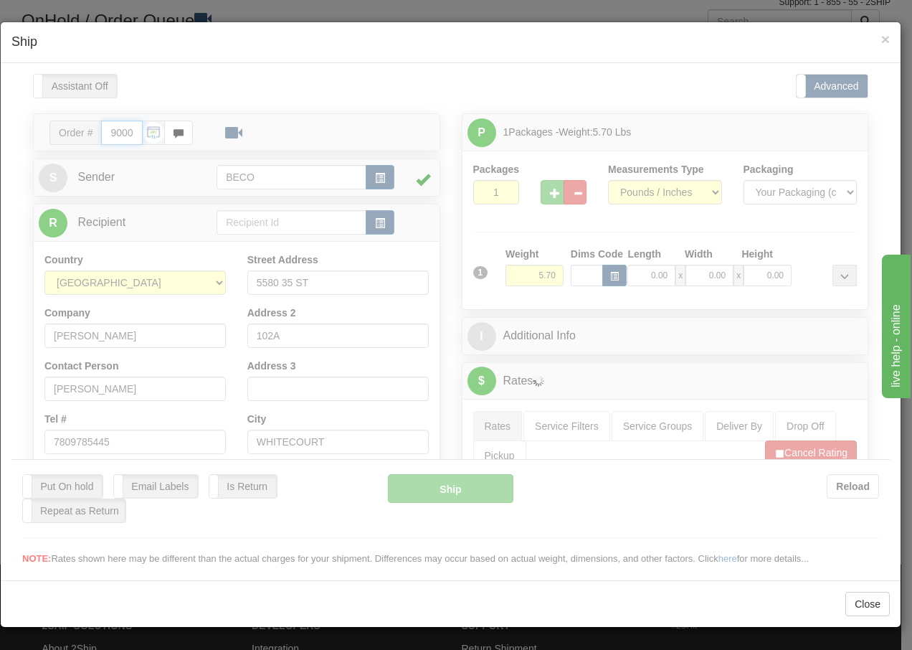
type input "13:51"
type input "16:00"
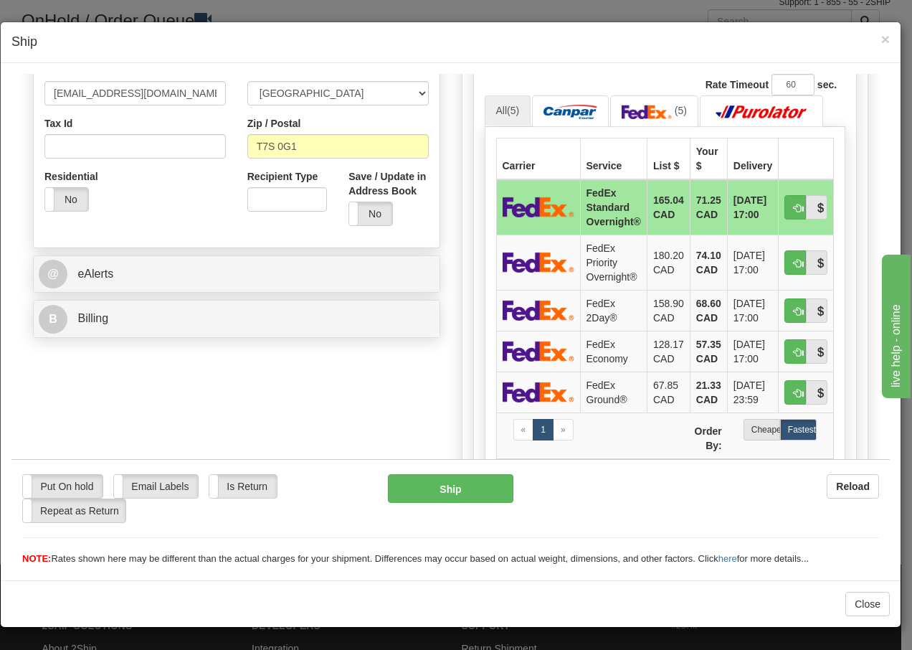
scroll to position [459, 0]
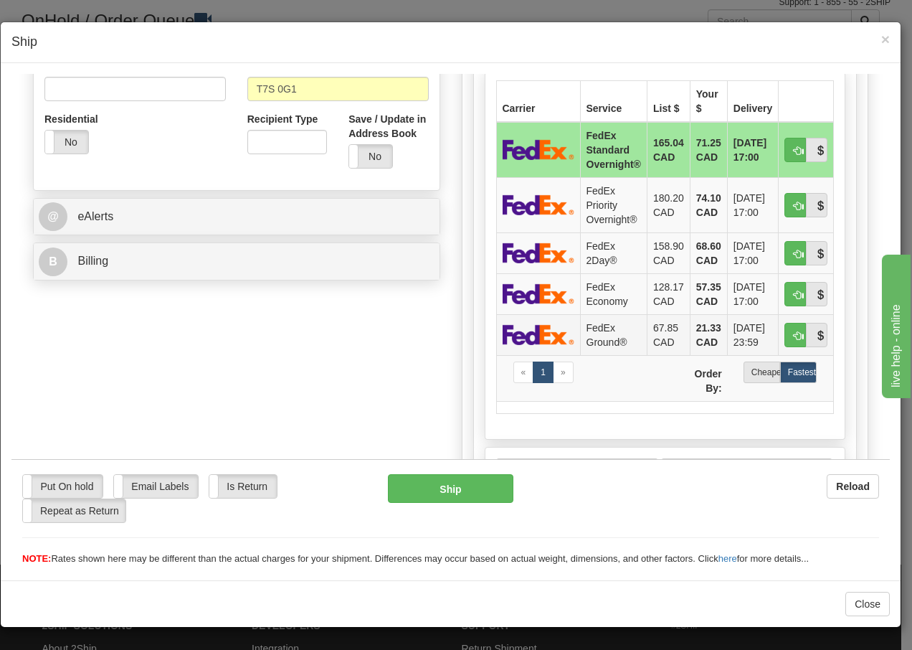
click at [594, 333] on td "FedEx Ground®" at bounding box center [613, 333] width 67 height 41
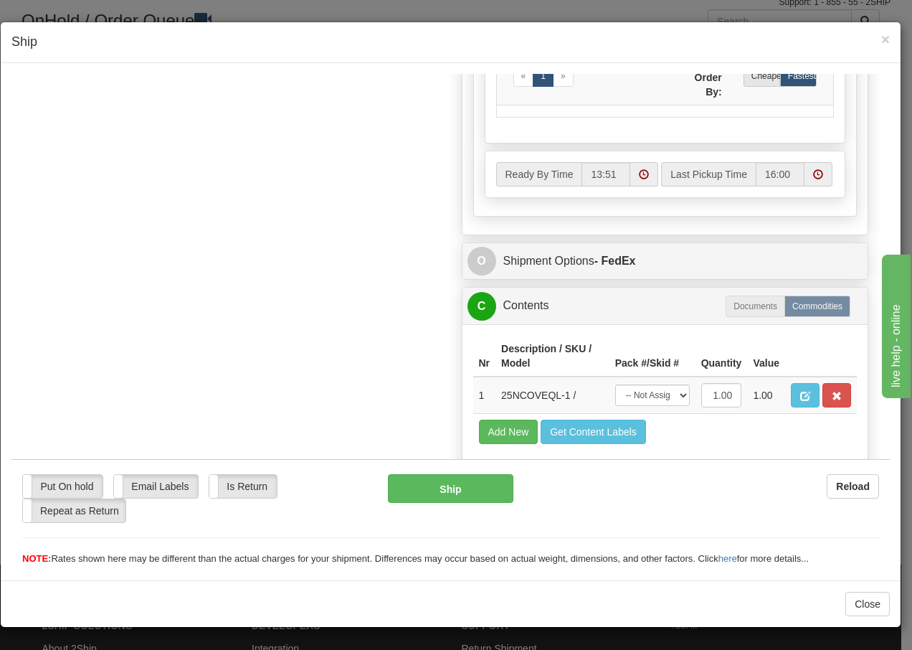
scroll to position [815, 0]
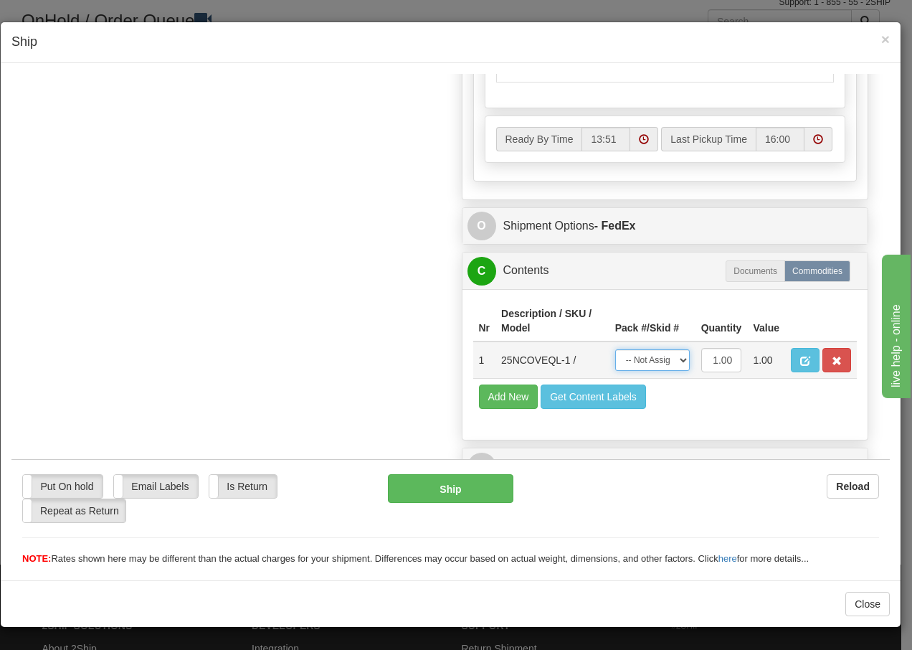
click at [671, 361] on select "-- Not Assigned -- Package 1" at bounding box center [652, 359] width 75 height 22
select select "0"
click at [615, 348] on select "-- Not Assigned -- Package 1" at bounding box center [652, 359] width 75 height 22
click at [467, 486] on button "Ship" at bounding box center [450, 487] width 125 height 29
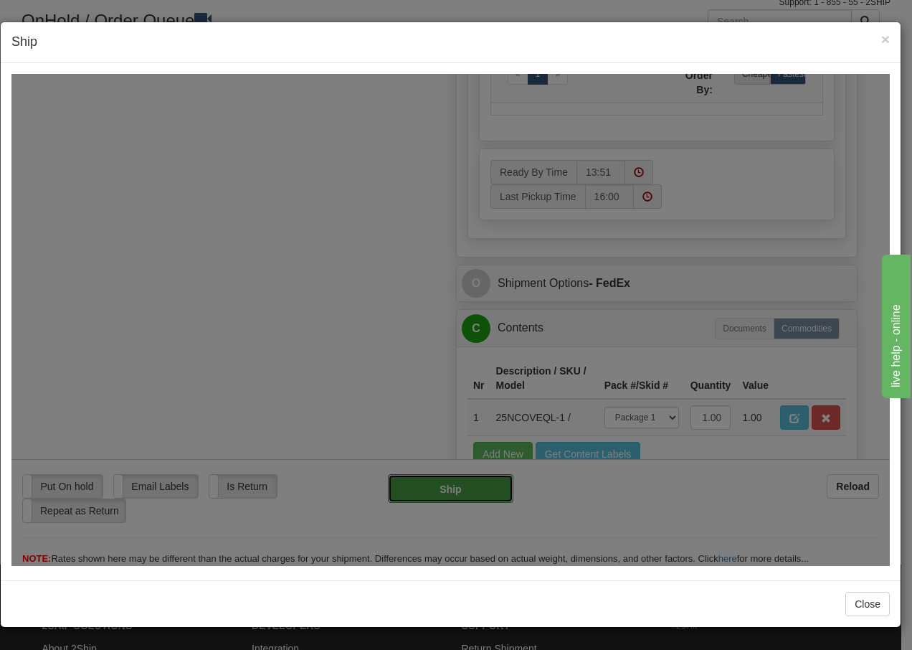
type input "92"
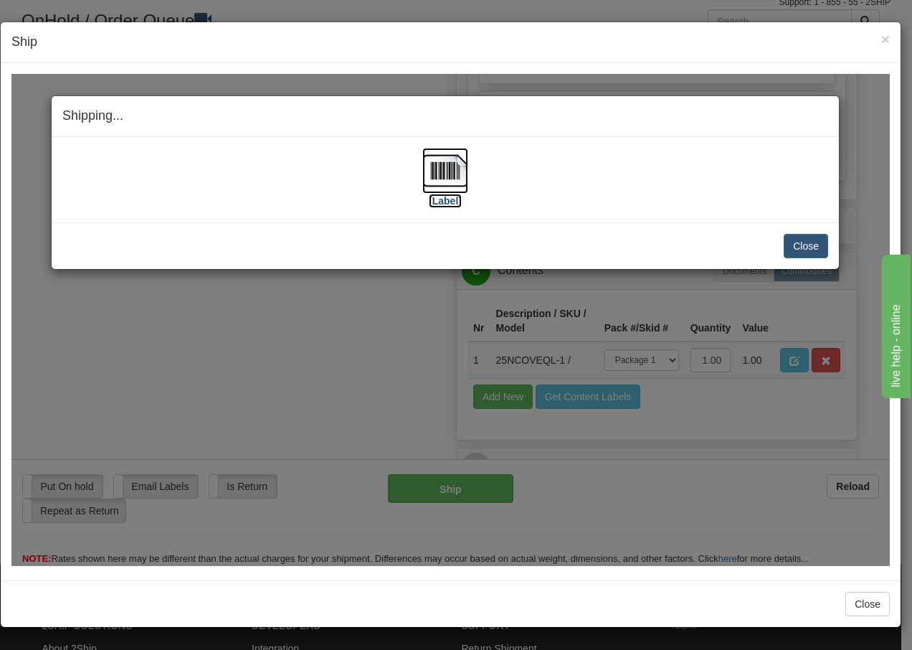
click at [450, 176] on img at bounding box center [445, 170] width 46 height 46
click at [793, 239] on button "Close" at bounding box center [806, 245] width 44 height 24
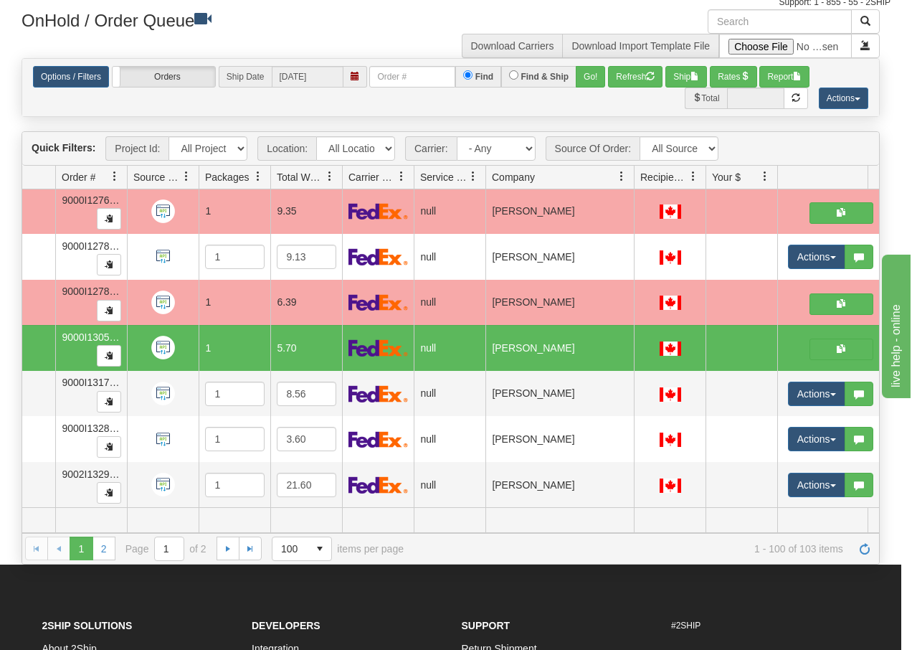
scroll to position [0, 0]
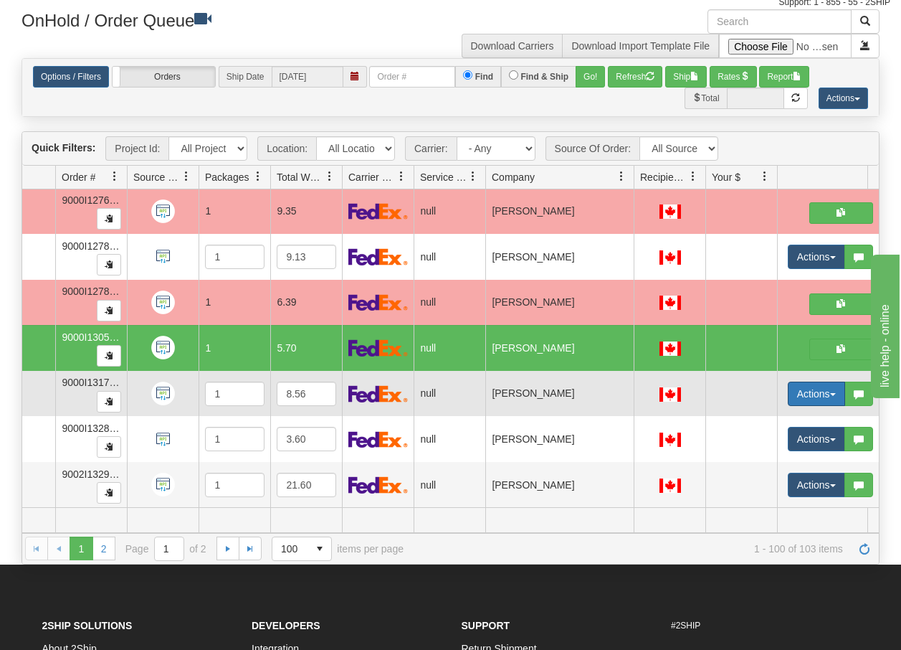
click at [835, 381] on button "Actions" at bounding box center [816, 393] width 57 height 24
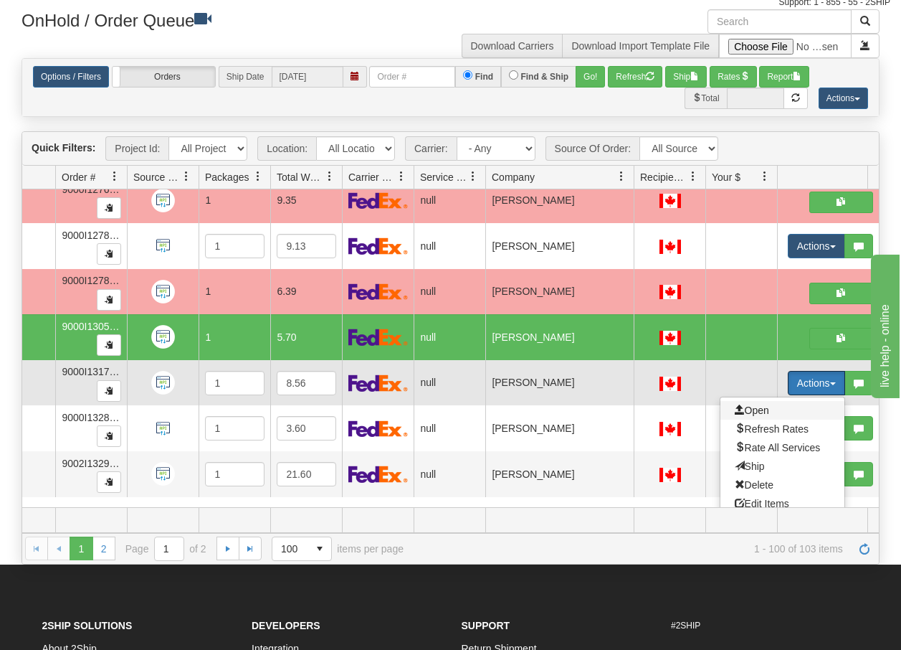
click at [745, 407] on span "Open" at bounding box center [752, 409] width 34 height 11
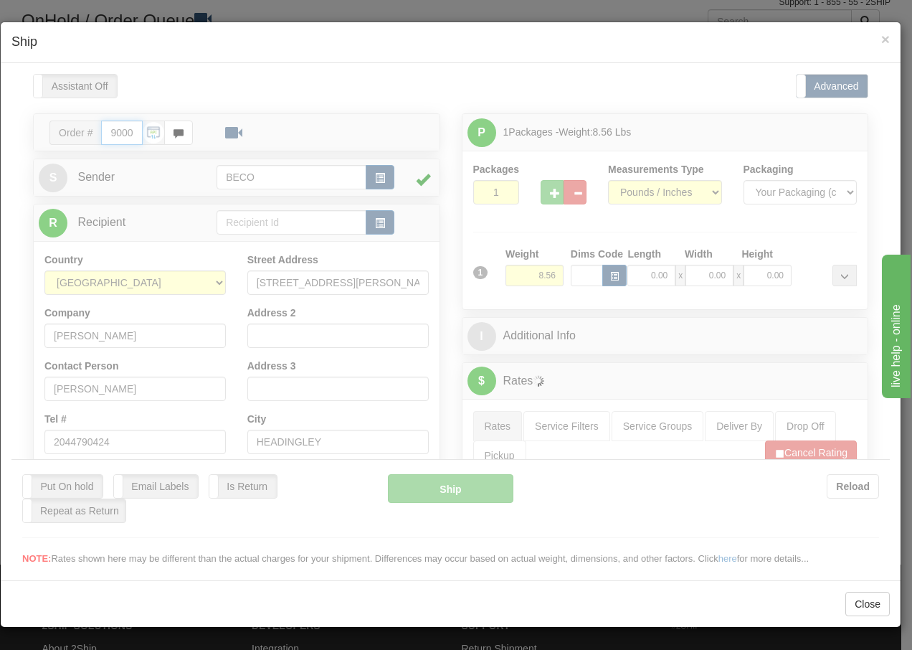
type input "13:51"
type input "16:00"
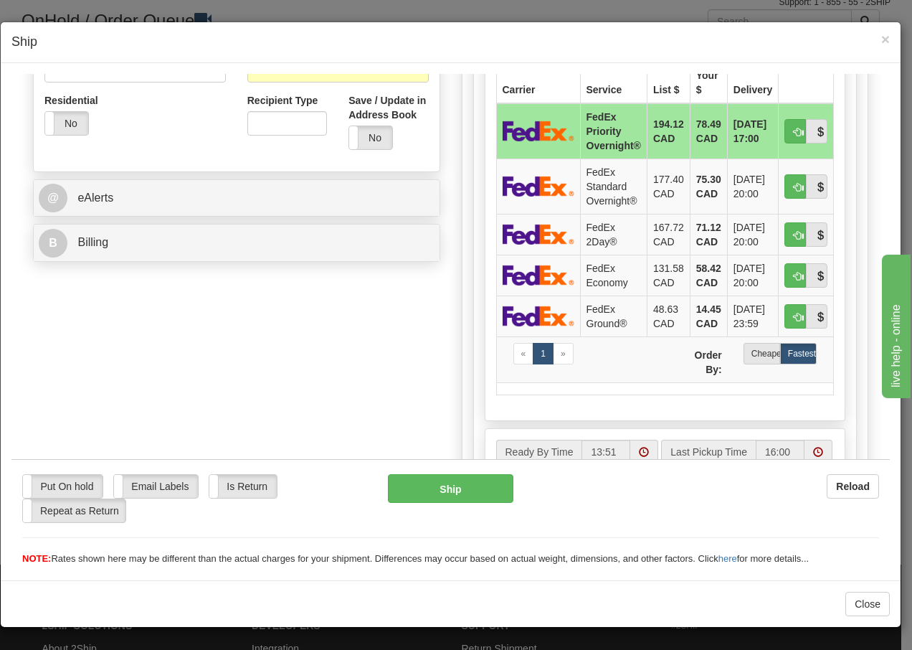
scroll to position [506, 0]
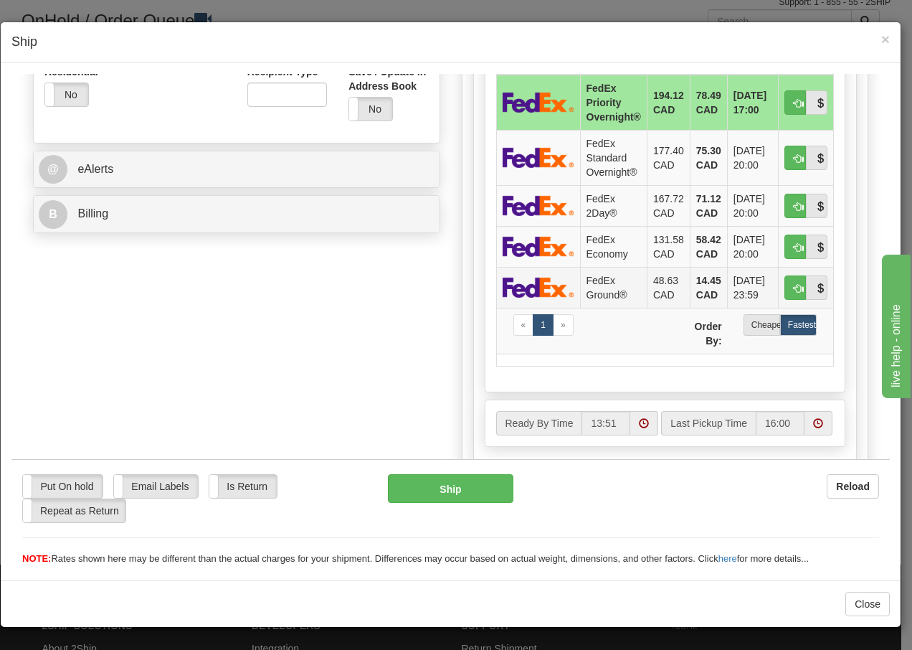
click at [602, 288] on td "FedEx Ground®" at bounding box center [613, 286] width 67 height 41
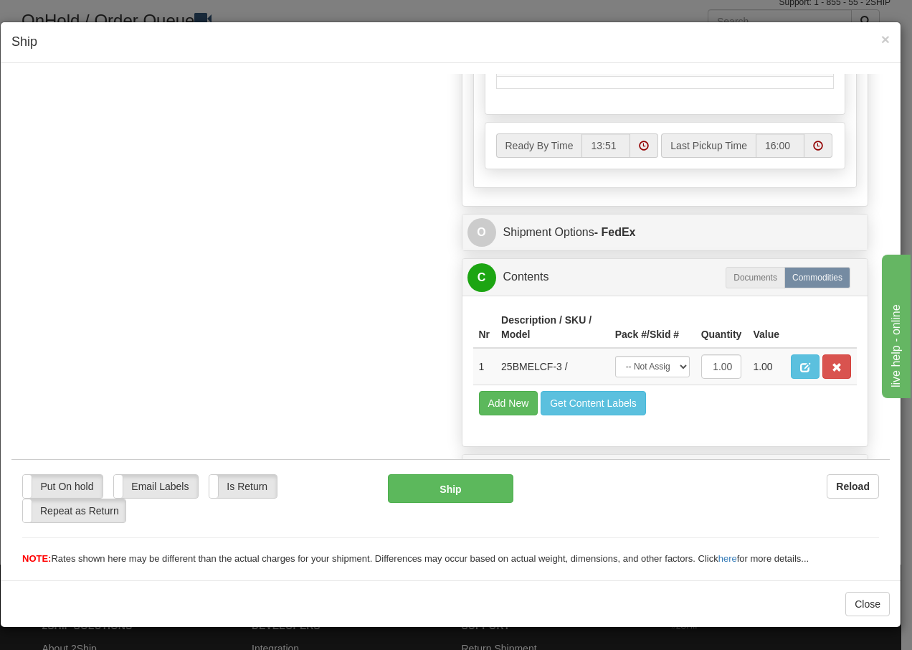
scroll to position [815, 0]
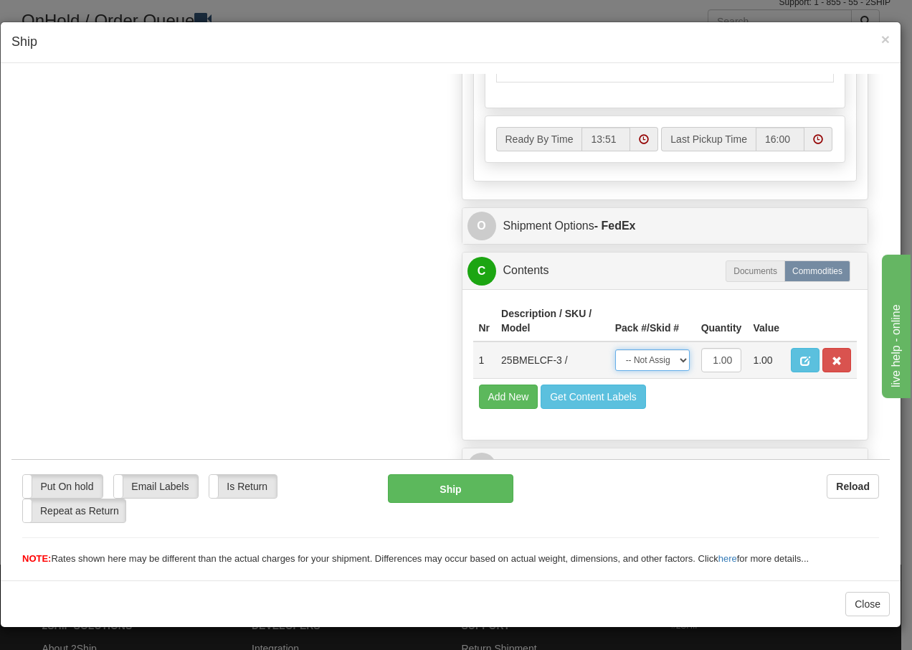
drag, startPoint x: 668, startPoint y: 359, endPoint x: 665, endPoint y: 372, distance: 13.1
click at [668, 359] on select "-- Not Assigned -- Package 1" at bounding box center [652, 359] width 75 height 22
select select "0"
click at [615, 348] on select "-- Not Assigned -- Package 1" at bounding box center [652, 359] width 75 height 22
click at [439, 490] on button "Ship" at bounding box center [450, 487] width 125 height 29
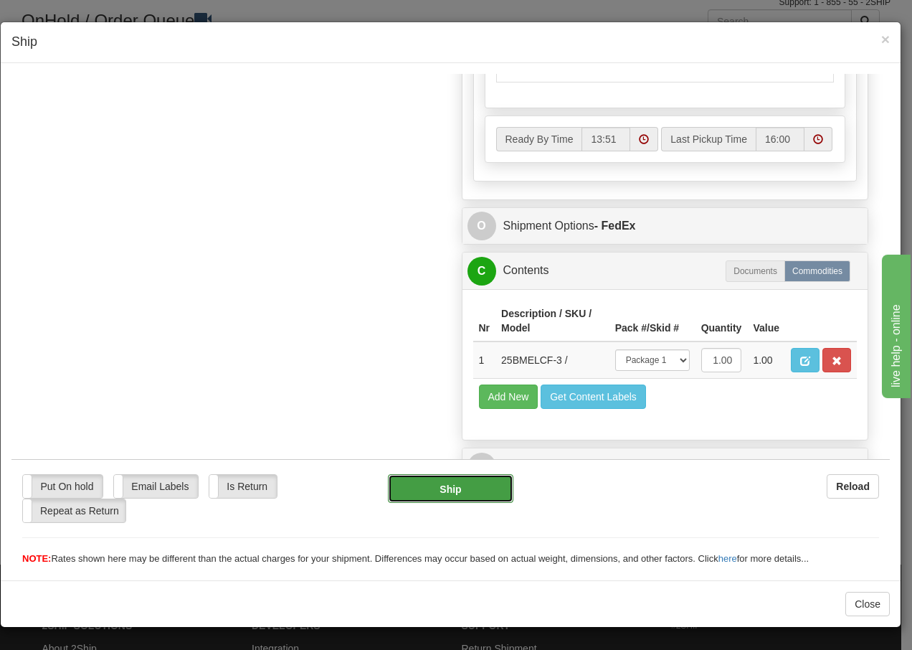
type input "92"
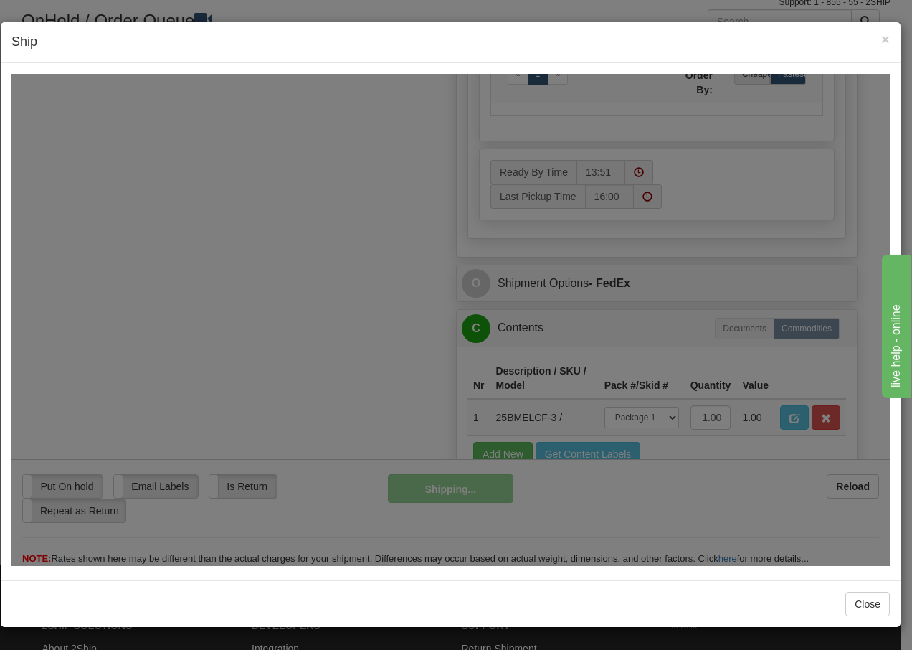
scroll to position [872, 0]
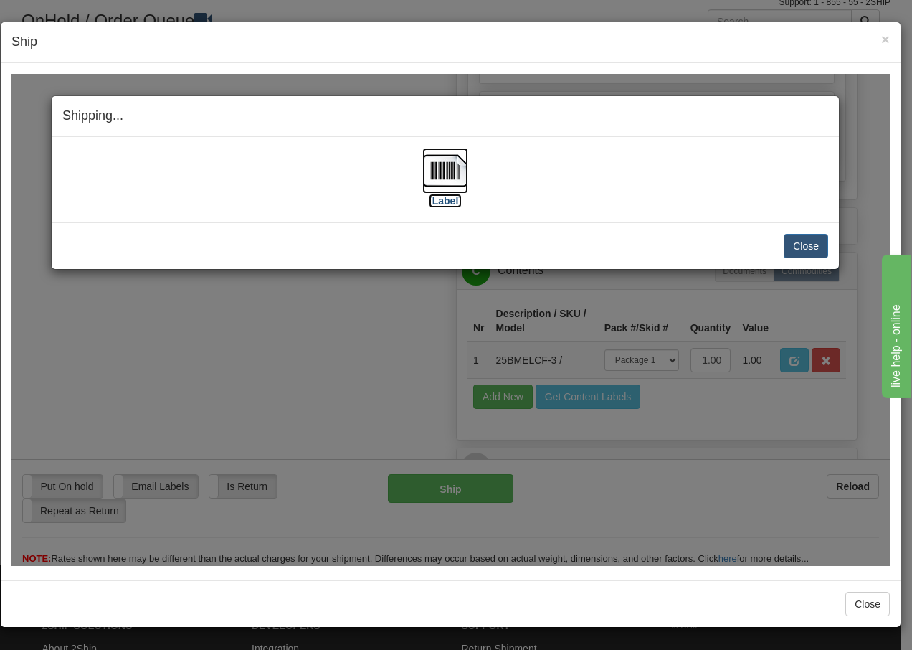
click at [435, 171] on img at bounding box center [445, 170] width 46 height 46
click at [809, 242] on button "Close" at bounding box center [806, 245] width 44 height 24
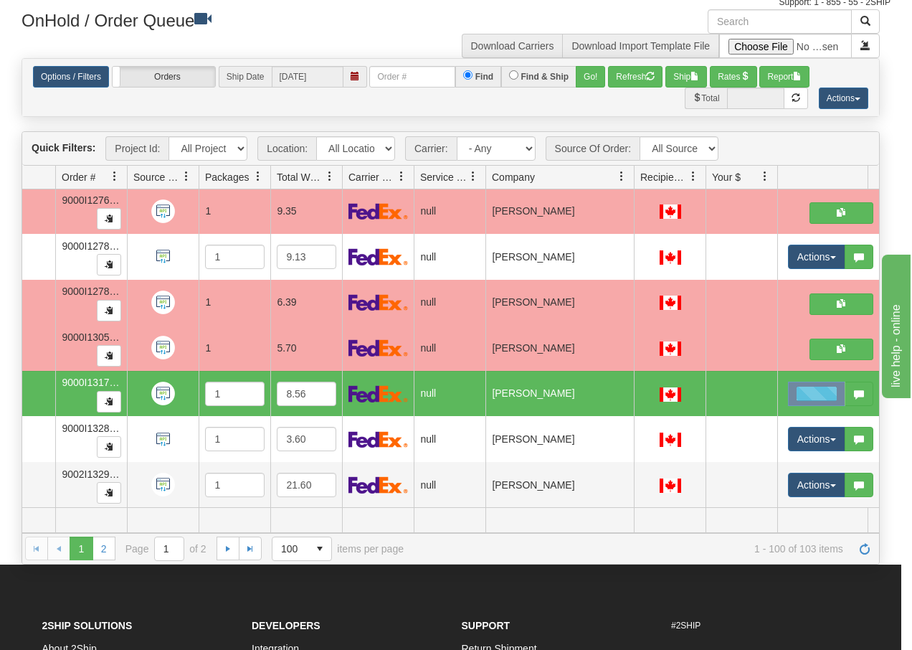
scroll to position [0, 0]
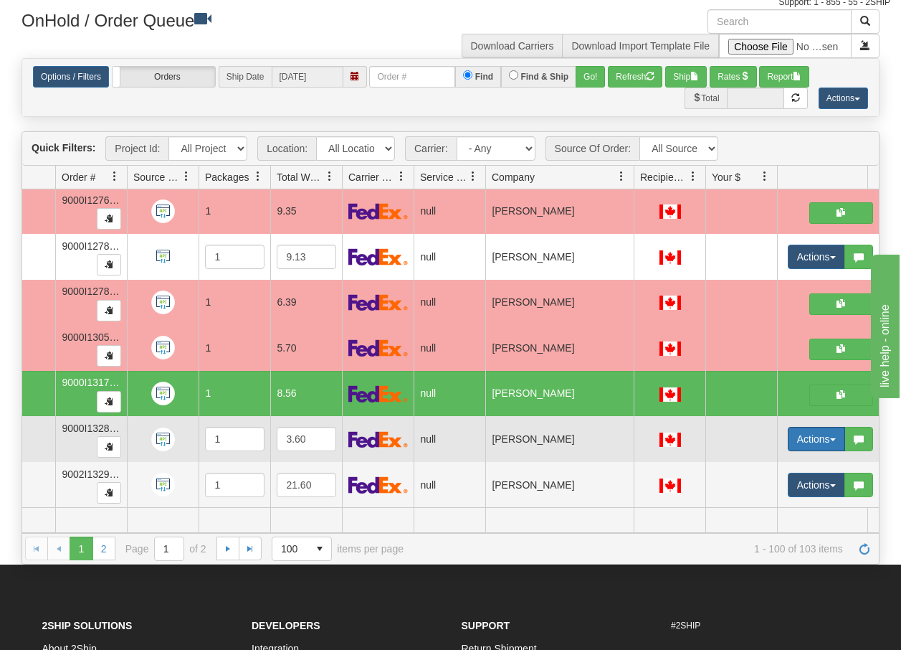
click at [832, 438] on span "button" at bounding box center [833, 439] width 6 height 3
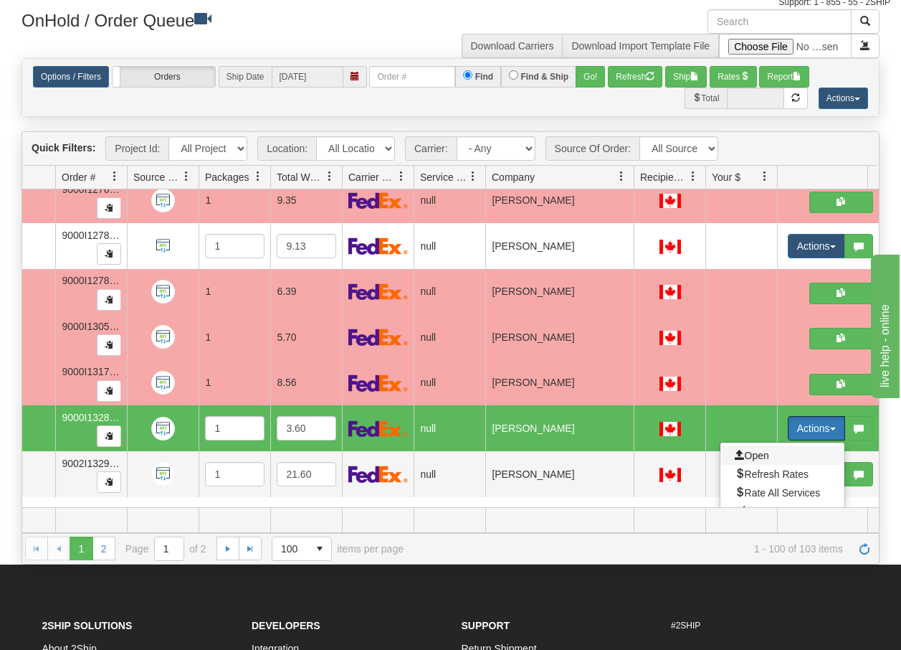
click at [759, 452] on span "Open" at bounding box center [752, 455] width 34 height 11
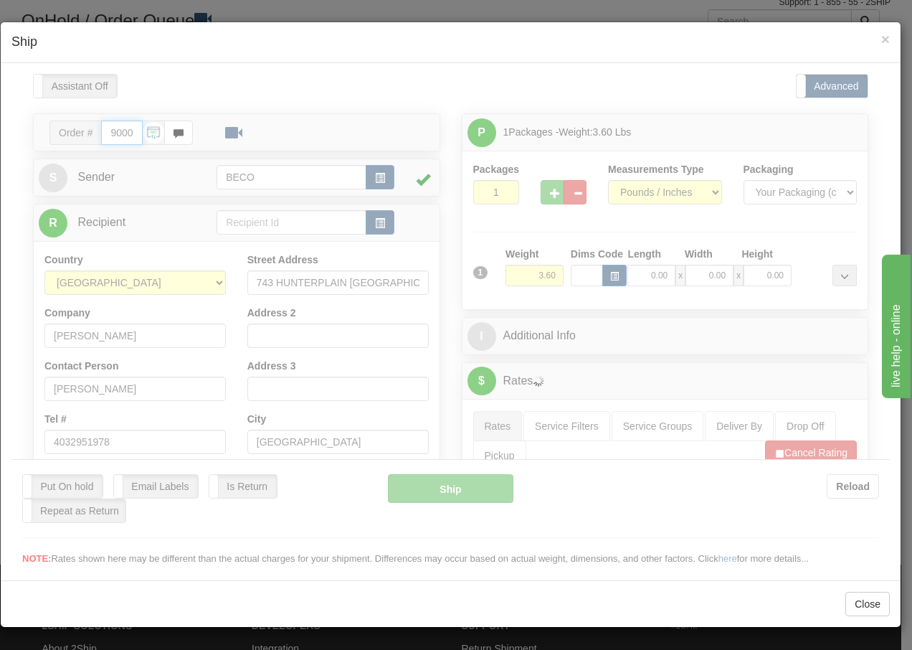
type input "13:52"
type input "16:00"
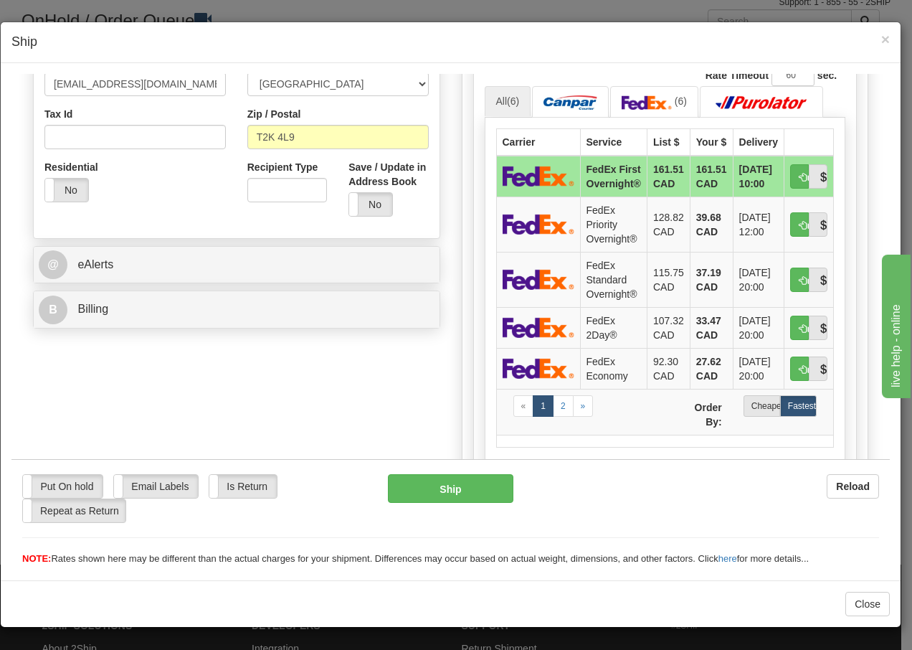
scroll to position [459, 0]
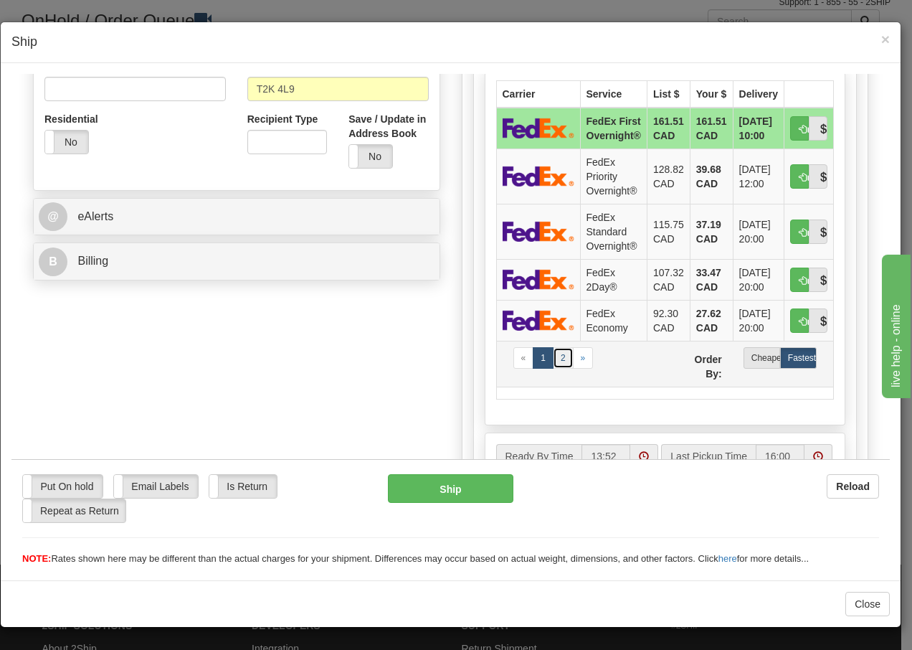
click at [560, 357] on link "2" at bounding box center [563, 357] width 21 height 22
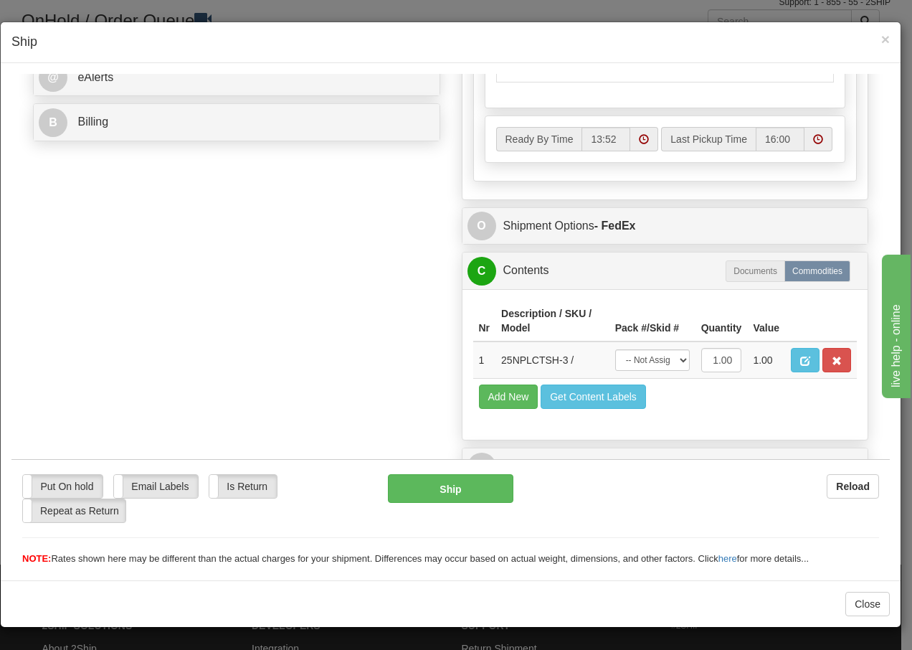
scroll to position [622, 0]
click at [660, 363] on select "-- Not Assigned -- Package 1" at bounding box center [652, 359] width 75 height 22
select select "0"
click at [615, 348] on select "-- Not Assigned -- Package 1" at bounding box center [652, 359] width 75 height 22
click at [475, 491] on button "Ship" at bounding box center [450, 487] width 125 height 29
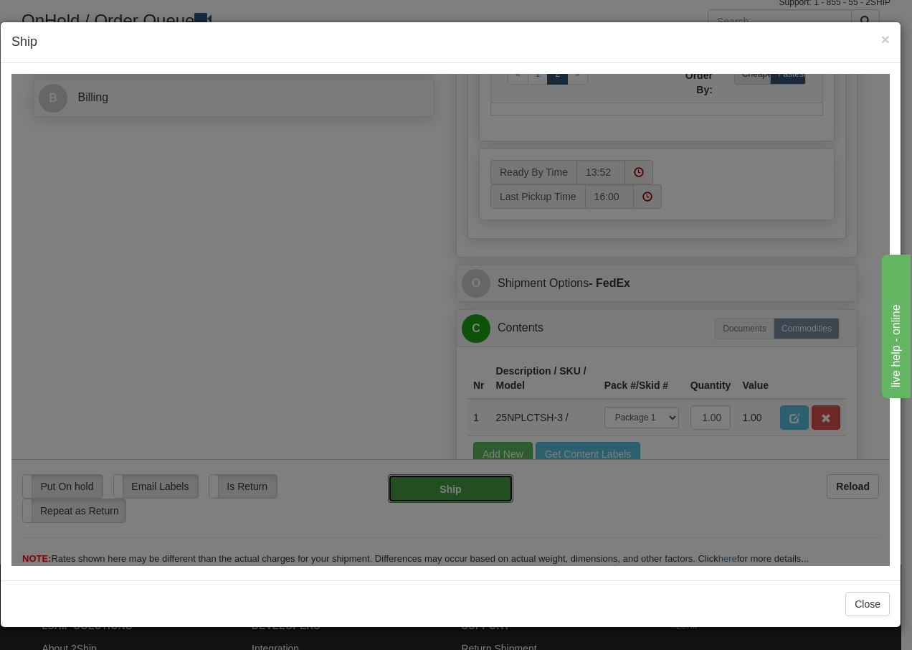
type input "92"
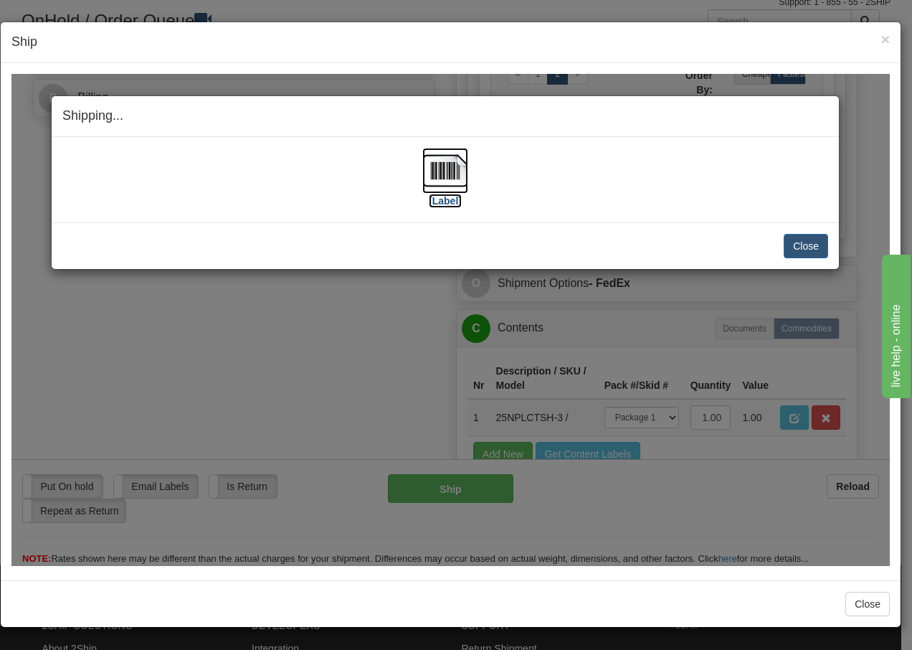
click at [440, 171] on img at bounding box center [445, 170] width 46 height 46
click at [812, 243] on button "Close" at bounding box center [806, 245] width 44 height 24
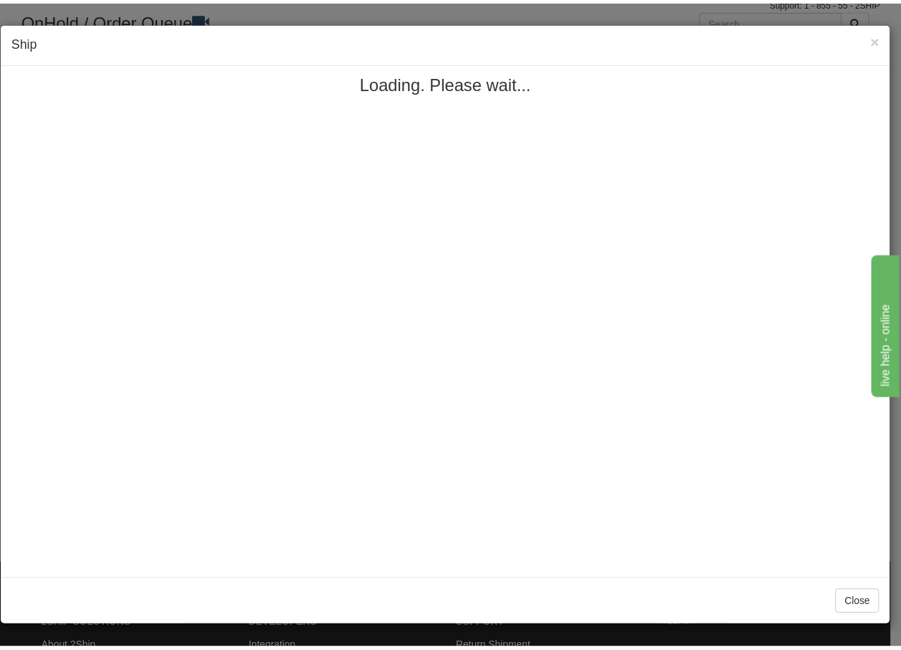
scroll to position [0, 0]
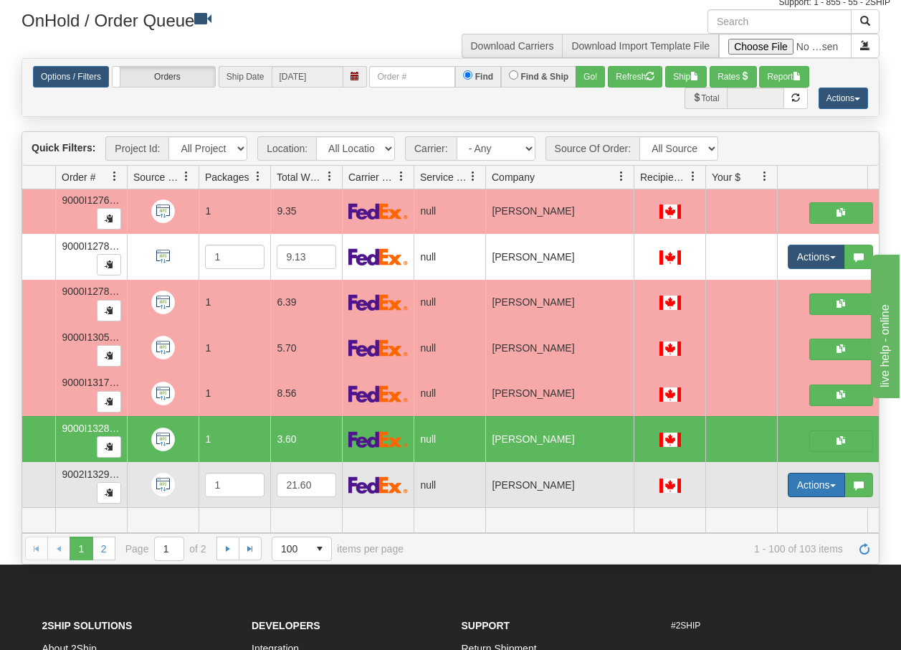
click at [835, 484] on span "button" at bounding box center [833, 485] width 6 height 3
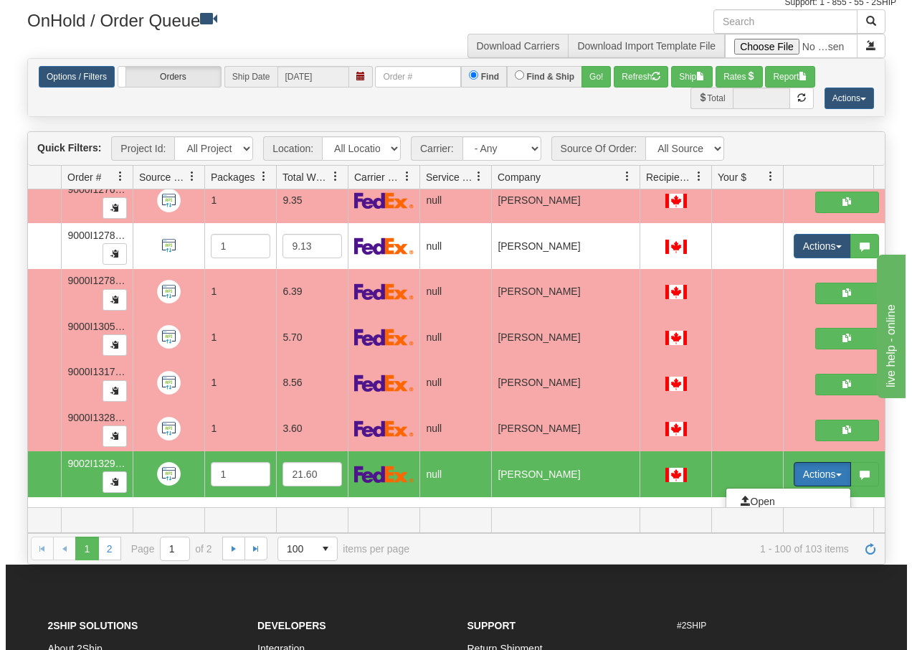
scroll to position [4383, 91]
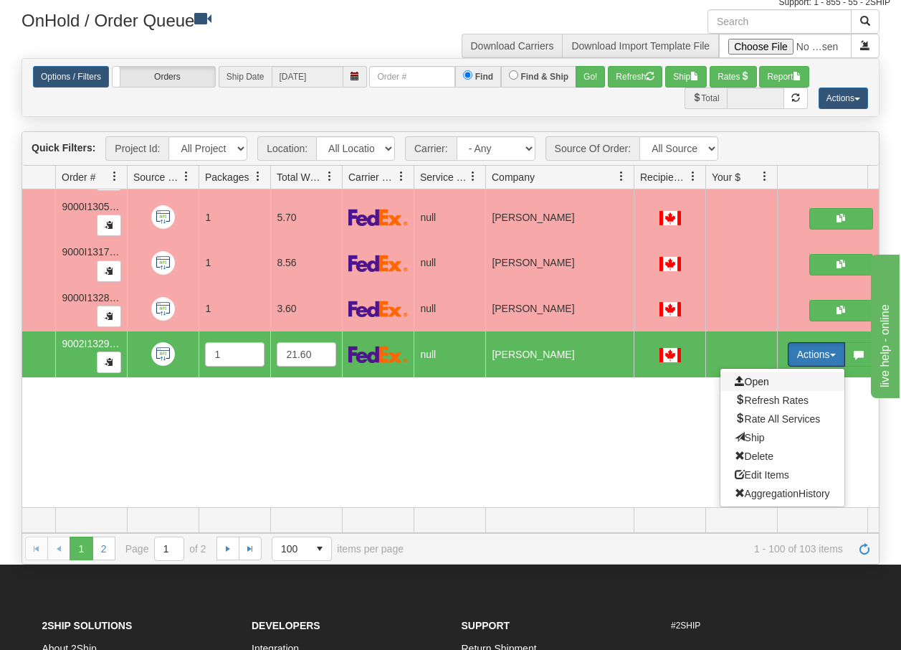
click at [759, 376] on span "Open" at bounding box center [752, 381] width 34 height 11
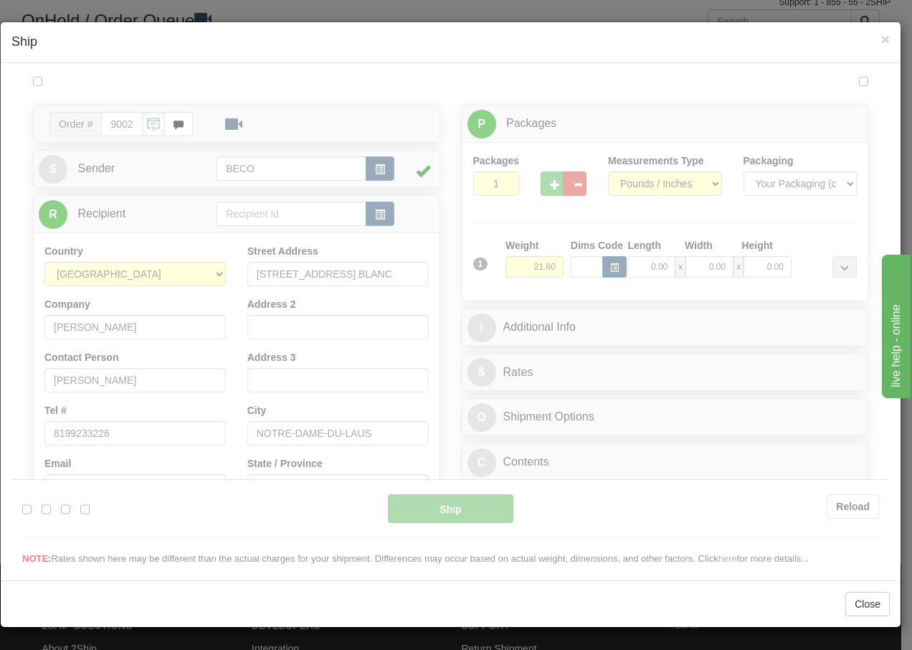
scroll to position [0, 0]
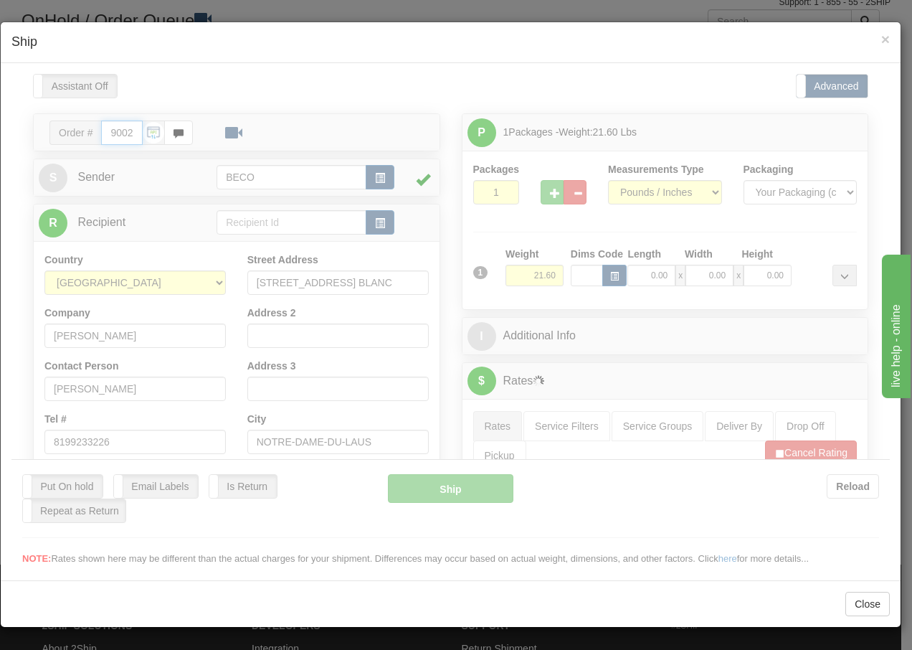
type input "13:53"
type input "16:00"
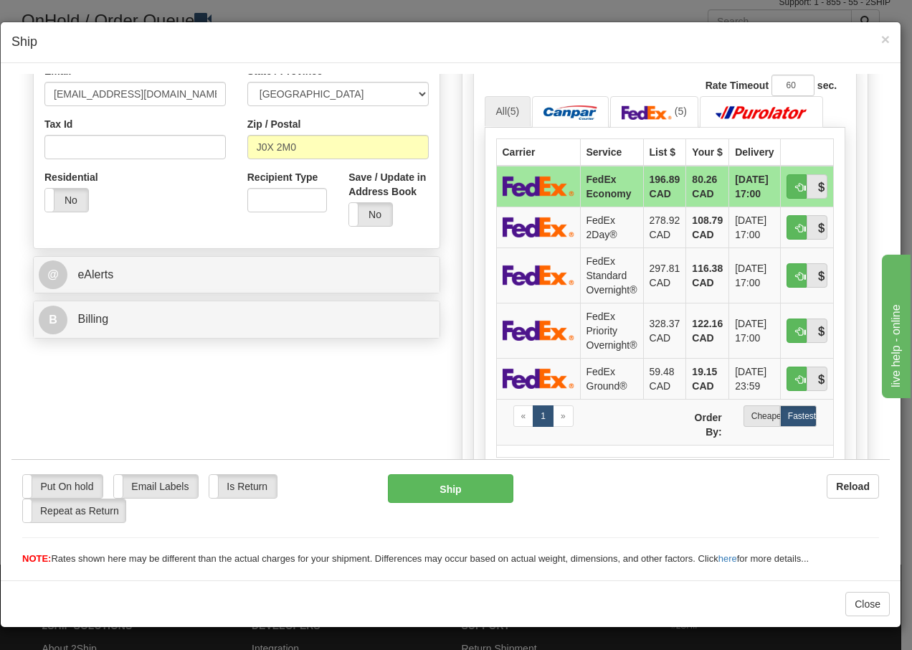
scroll to position [430, 0]
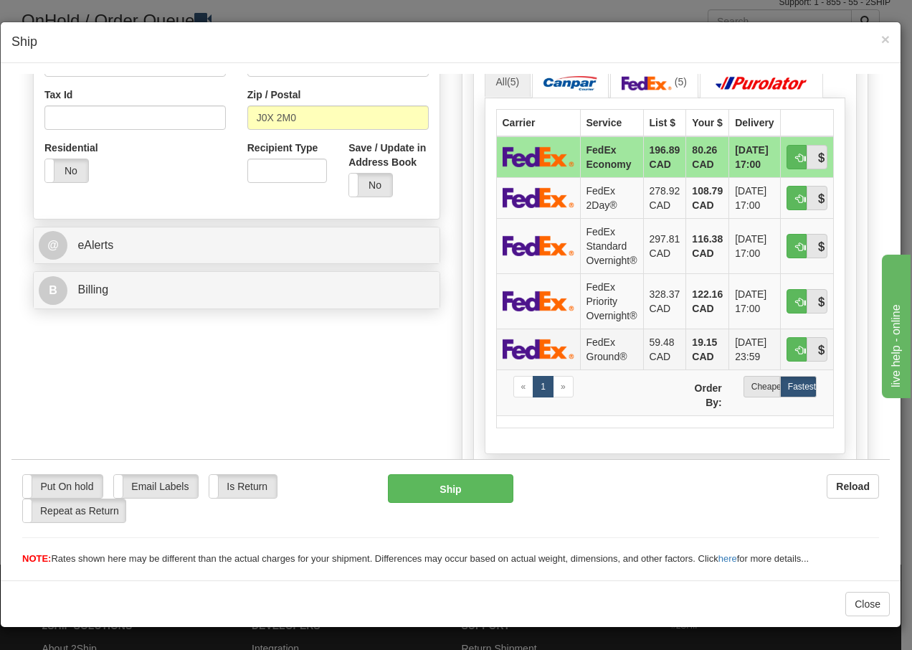
click at [609, 345] on td "FedEx Ground®" at bounding box center [611, 348] width 63 height 41
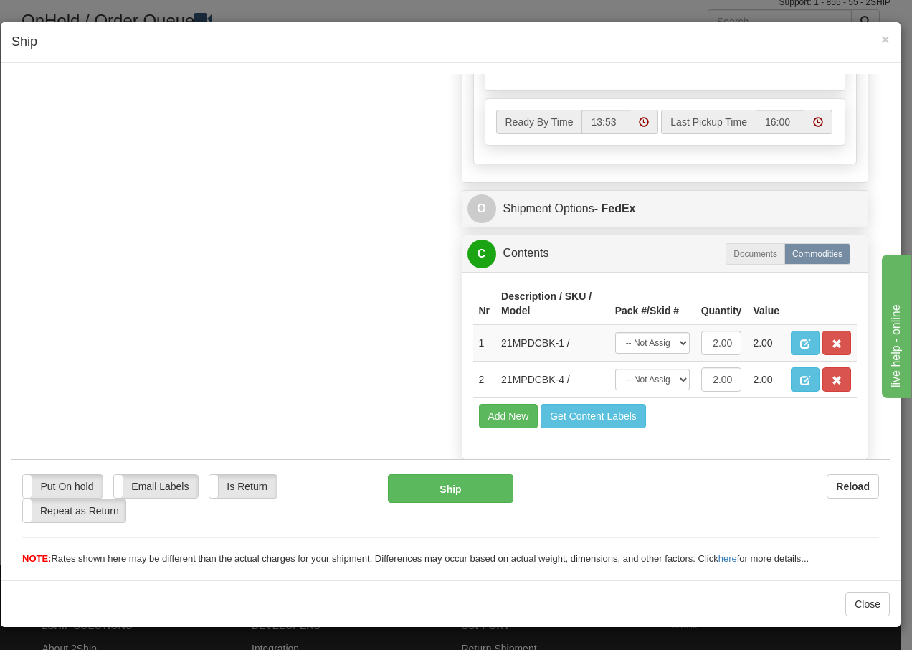
scroll to position [837, 0]
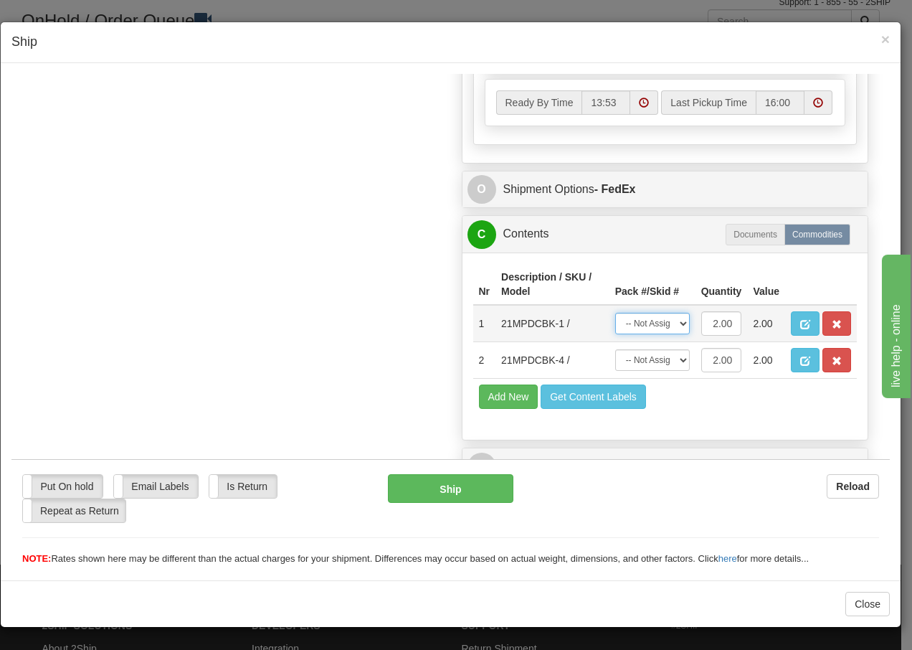
click at [675, 327] on select "-- Not Assigned -- Package 1" at bounding box center [652, 323] width 75 height 22
select select "0"
click at [615, 312] on select "-- Not Assigned -- Package 1" at bounding box center [652, 323] width 75 height 22
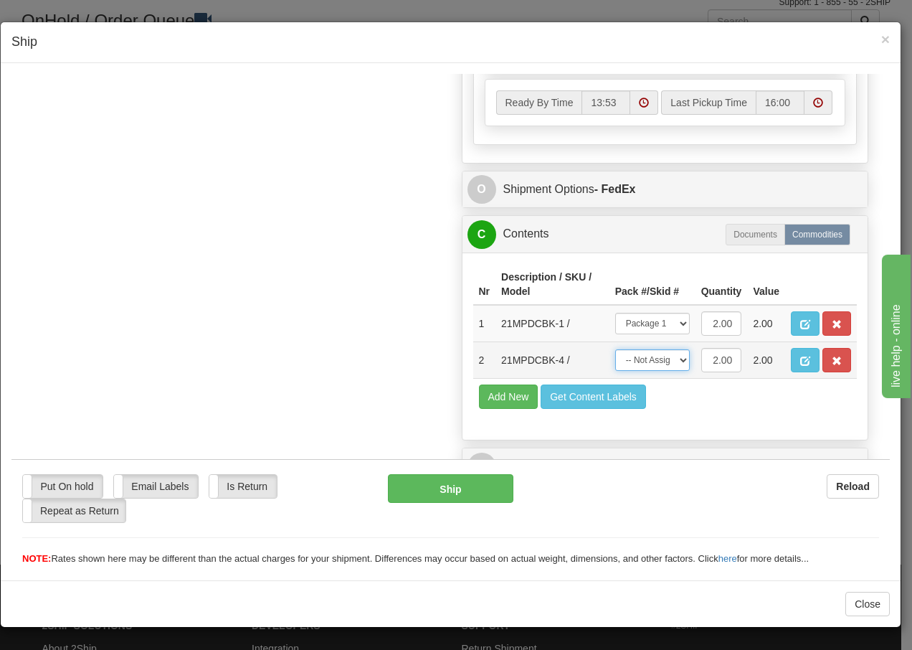
click at [669, 361] on select "-- Not Assigned -- Package 1" at bounding box center [652, 359] width 75 height 22
select select "0"
click at [615, 348] on select "-- Not Assigned -- Package 1" at bounding box center [652, 359] width 75 height 22
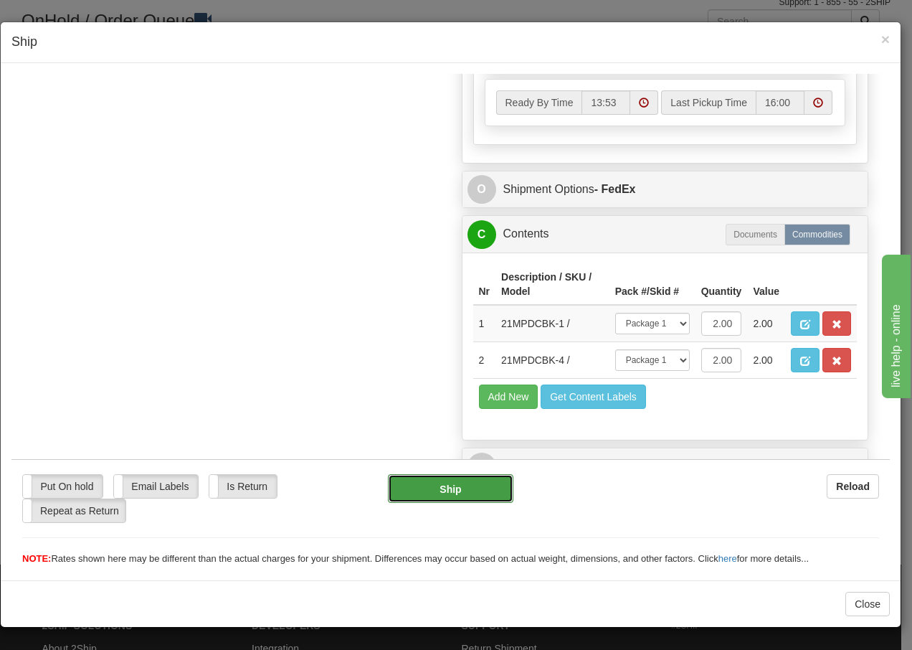
click at [443, 488] on button "Ship" at bounding box center [450, 487] width 125 height 29
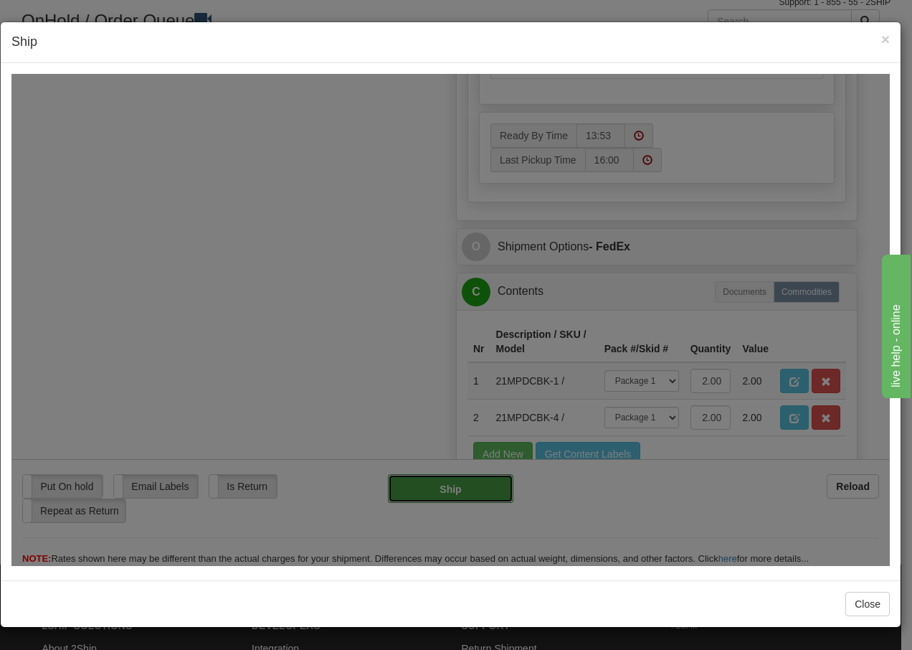
type input "92"
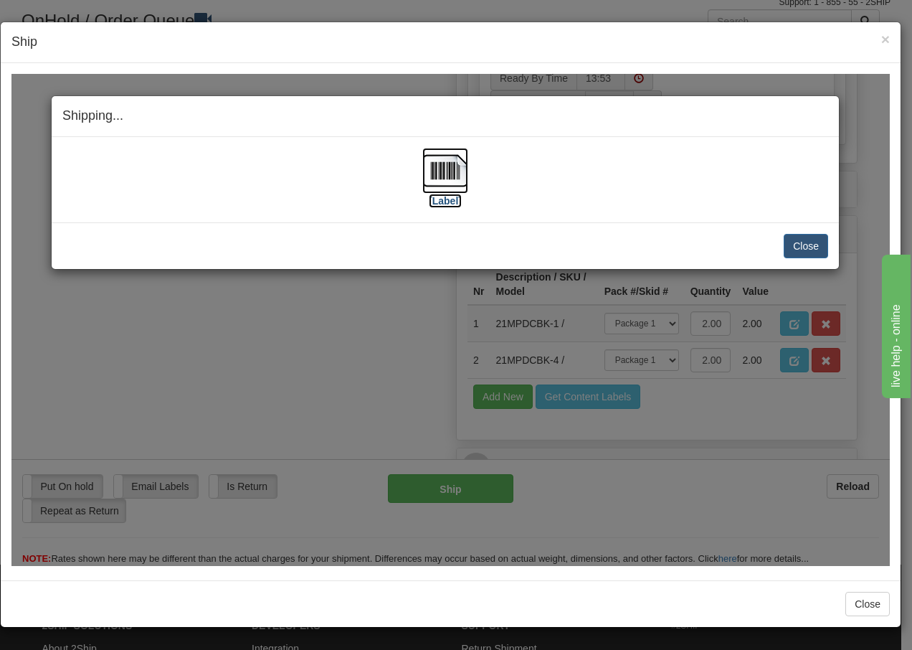
click at [447, 175] on img at bounding box center [445, 170] width 46 height 46
click at [799, 247] on button "Close" at bounding box center [806, 245] width 44 height 24
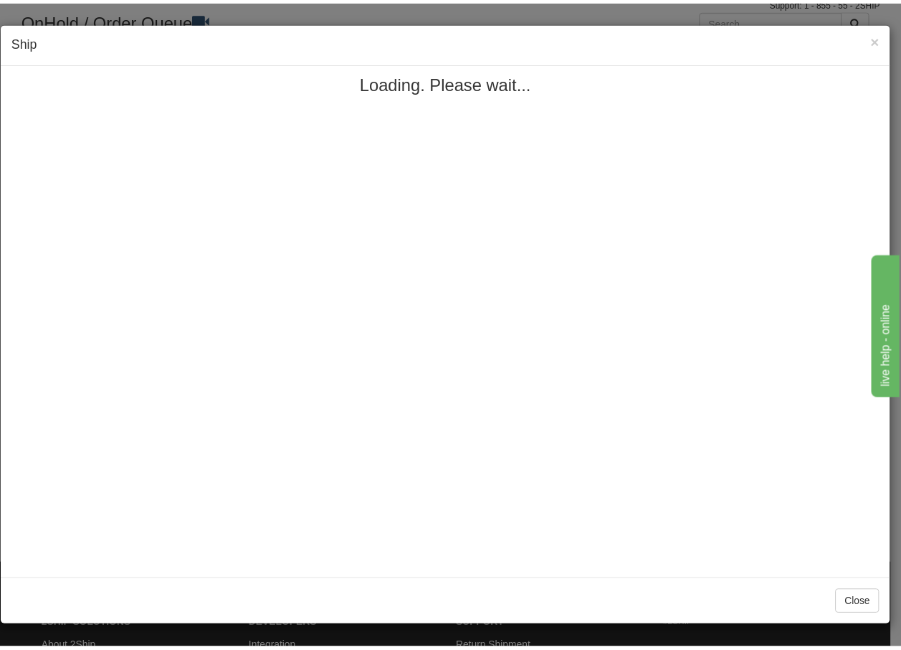
scroll to position [0, 0]
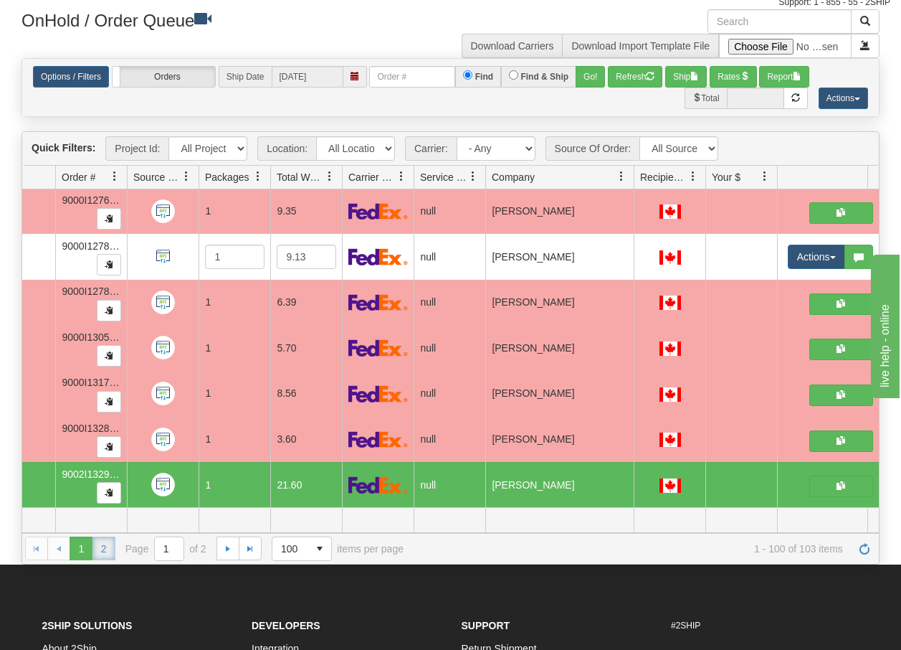
click at [101, 551] on link "2" at bounding box center [103, 547] width 23 height 23
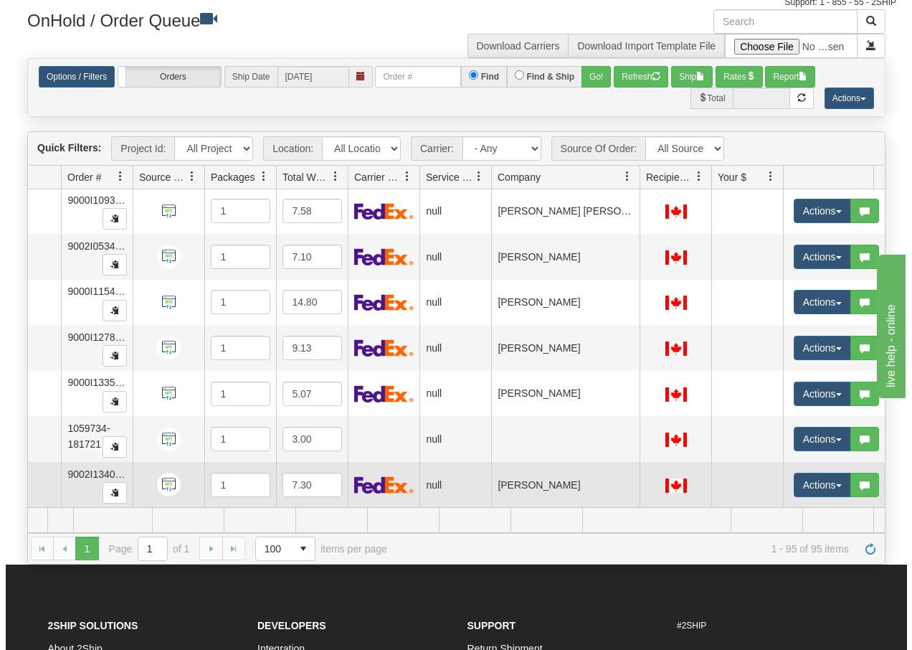
scroll to position [0, 91]
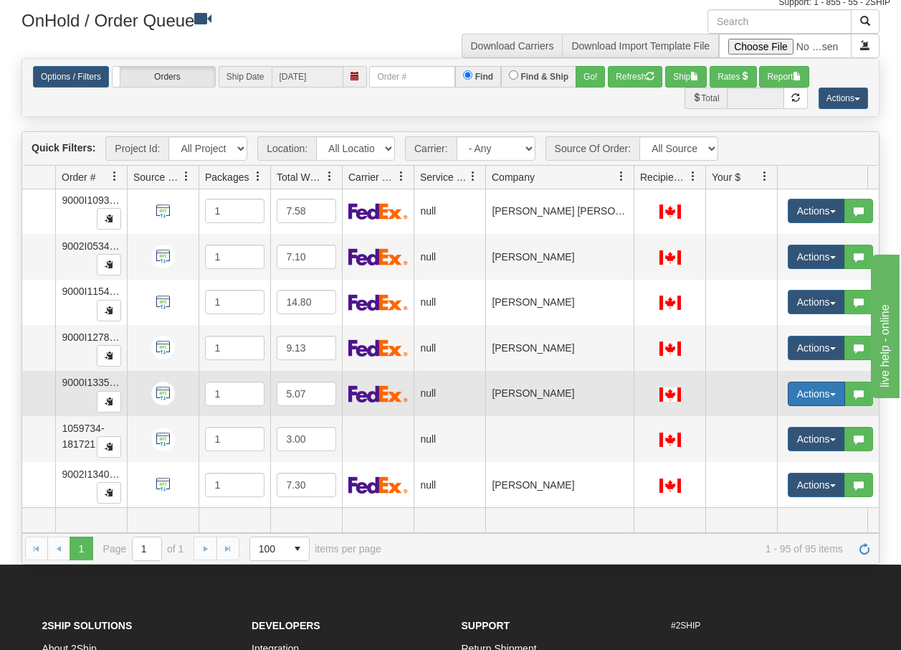
click at [832, 393] on span "button" at bounding box center [833, 394] width 6 height 3
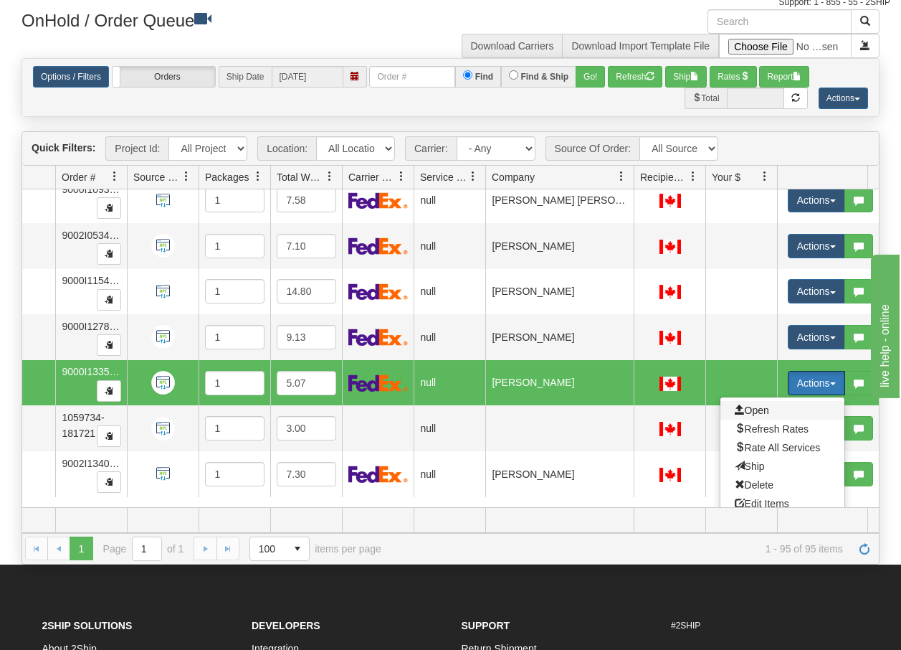
click at [759, 412] on span "Open" at bounding box center [752, 409] width 34 height 11
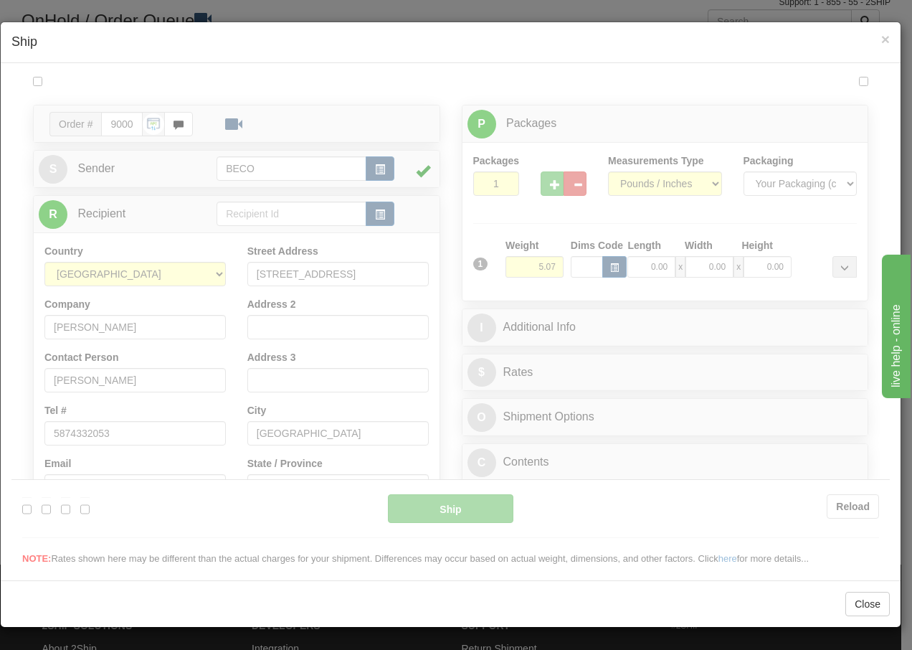
scroll to position [0, 0]
type input "13:54"
type input "16:00"
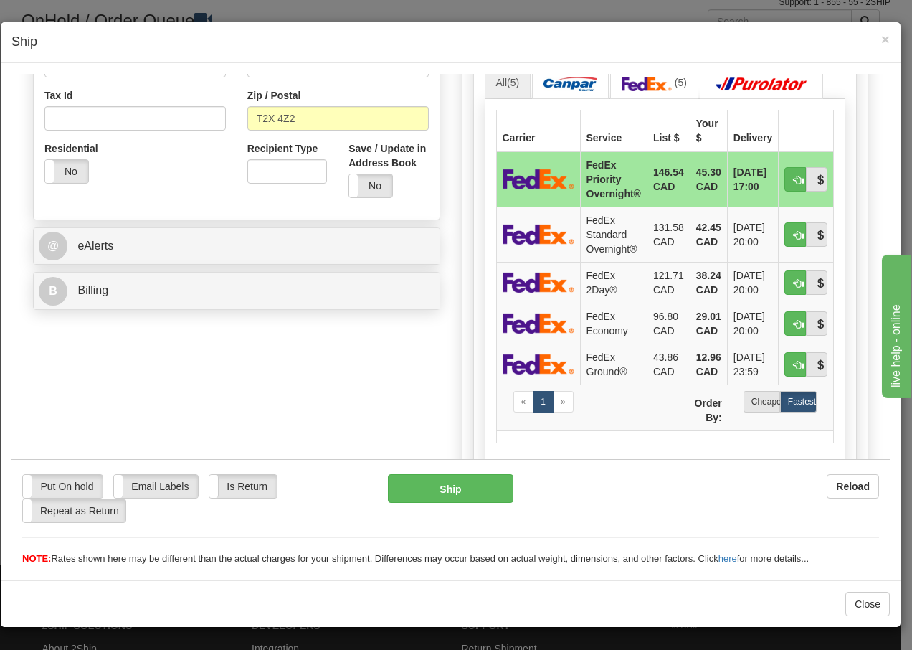
scroll to position [440, 0]
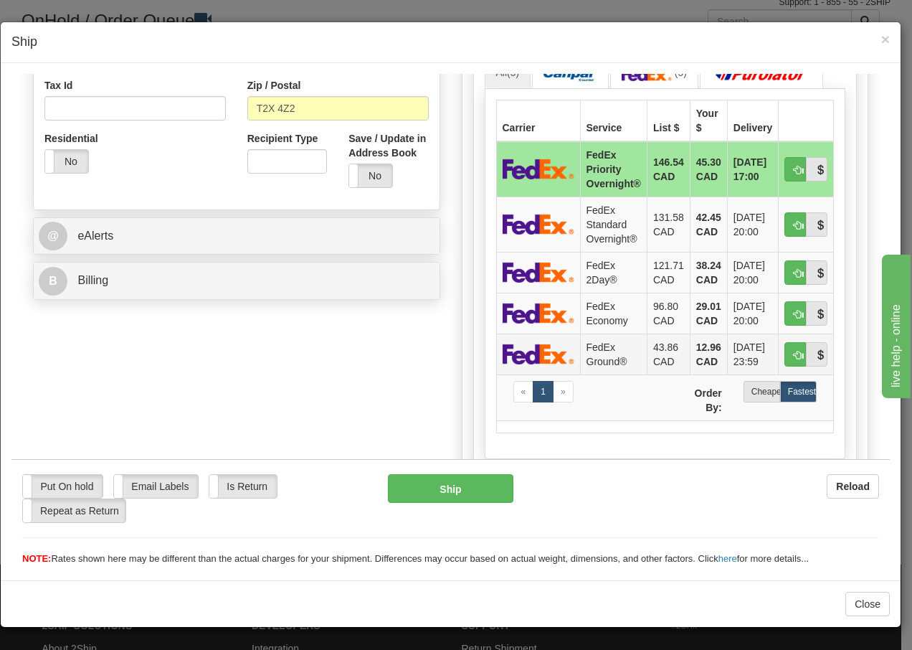
click at [589, 350] on td "FedEx Ground®" at bounding box center [613, 353] width 67 height 41
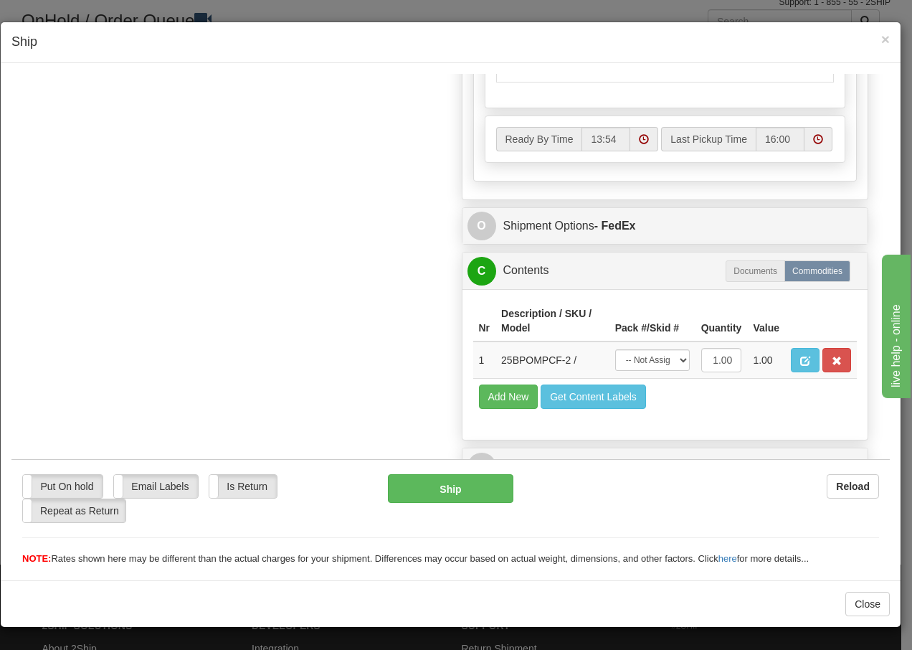
scroll to position [815, 0]
click at [671, 361] on select "-- Not Assigned -- Package 1" at bounding box center [652, 359] width 75 height 22
select select "0"
click at [615, 348] on select "-- Not Assigned -- Package 1" at bounding box center [652, 359] width 75 height 22
click at [448, 488] on button "Ship" at bounding box center [450, 487] width 125 height 29
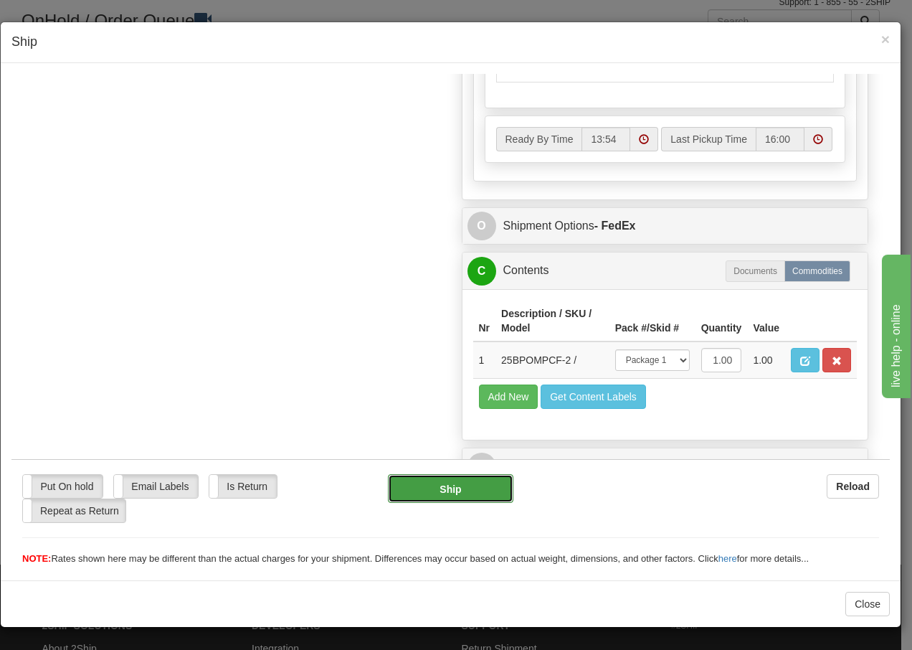
type input "92"
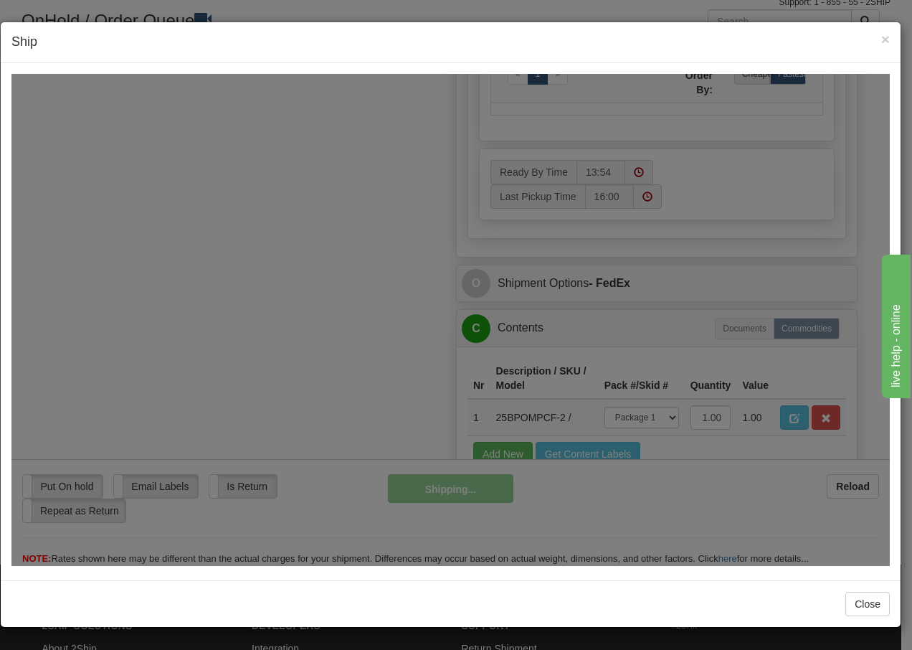
scroll to position [872, 0]
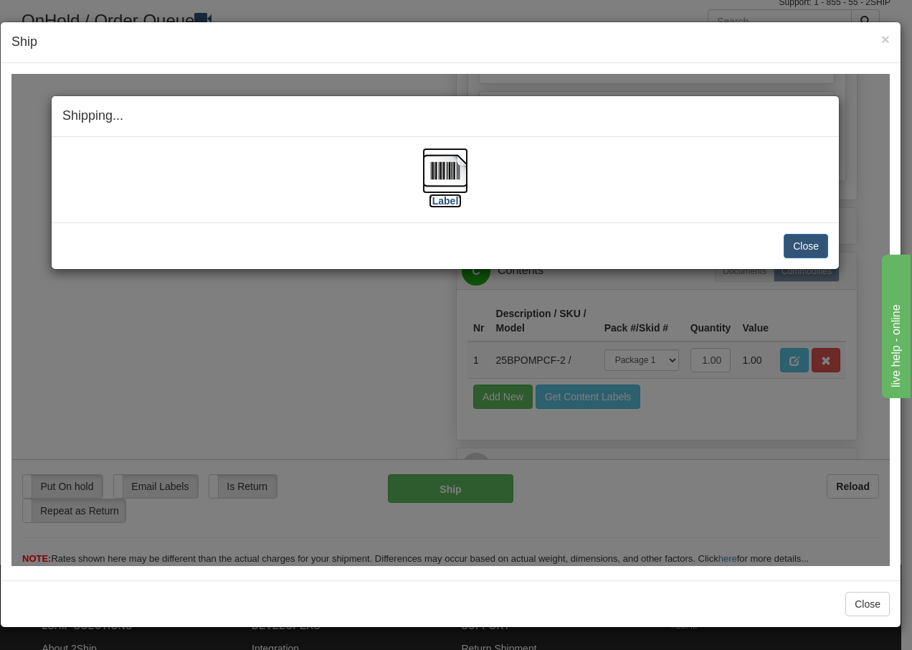
click at [444, 169] on img at bounding box center [445, 170] width 46 height 46
click at [799, 245] on button "Close" at bounding box center [806, 245] width 44 height 24
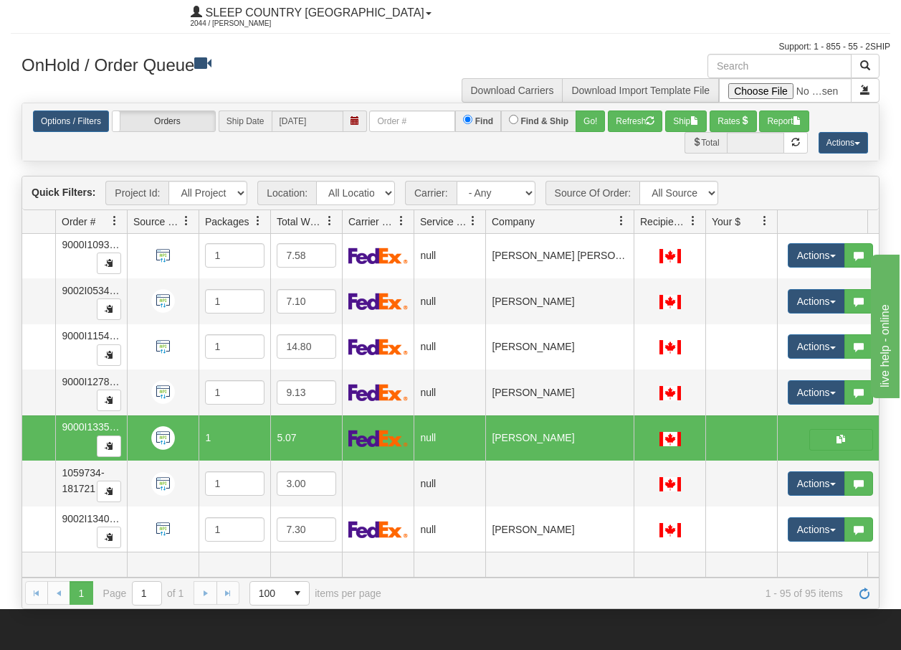
scroll to position [0, 0]
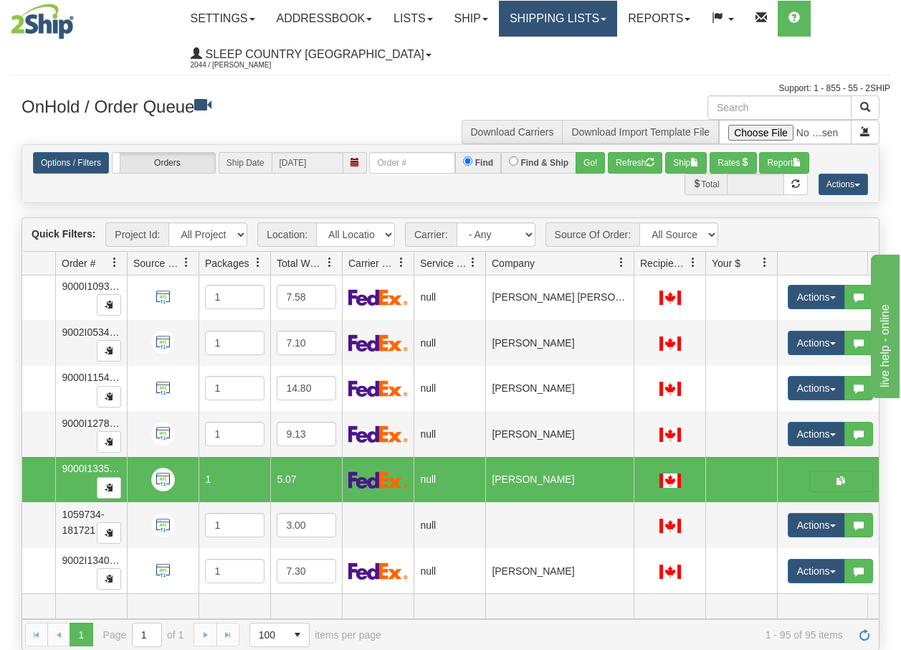
click at [572, 17] on link "Shipping lists" at bounding box center [558, 19] width 118 height 36
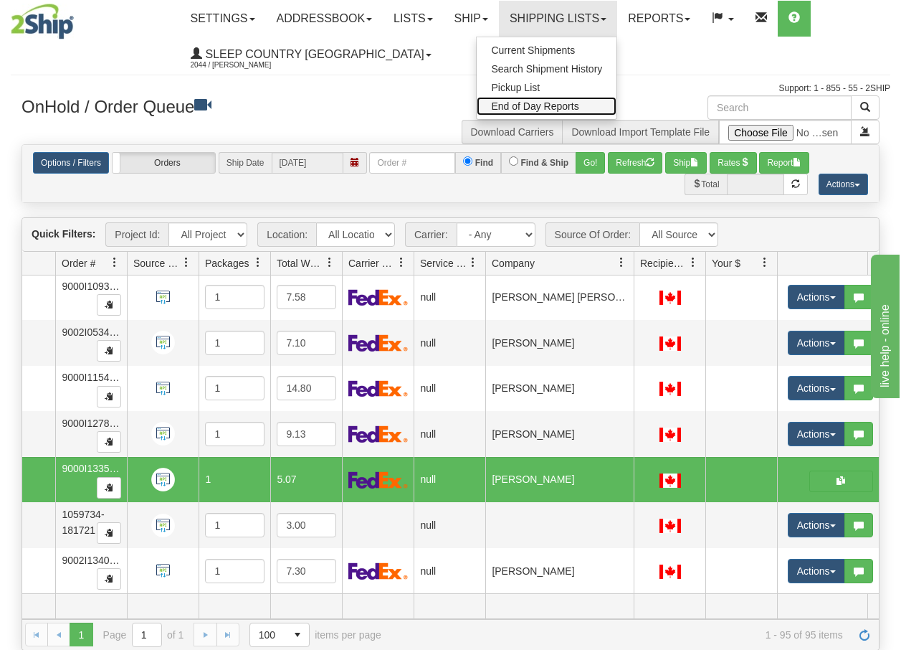
click at [538, 105] on span "End of Day Reports" at bounding box center [534, 105] width 87 height 11
